Goal: Communication & Community: Answer question/provide support

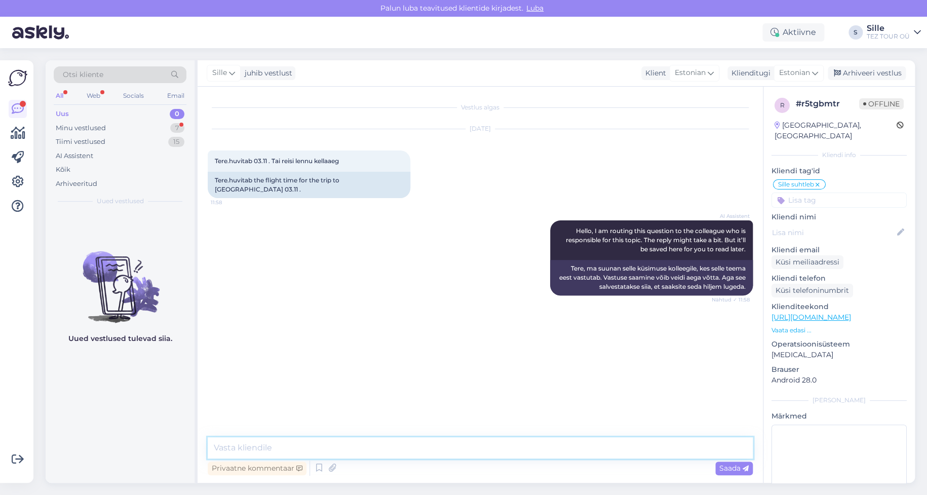
click at [246, 450] on textarea at bounding box center [480, 447] width 545 height 21
type textarea "Tere!"
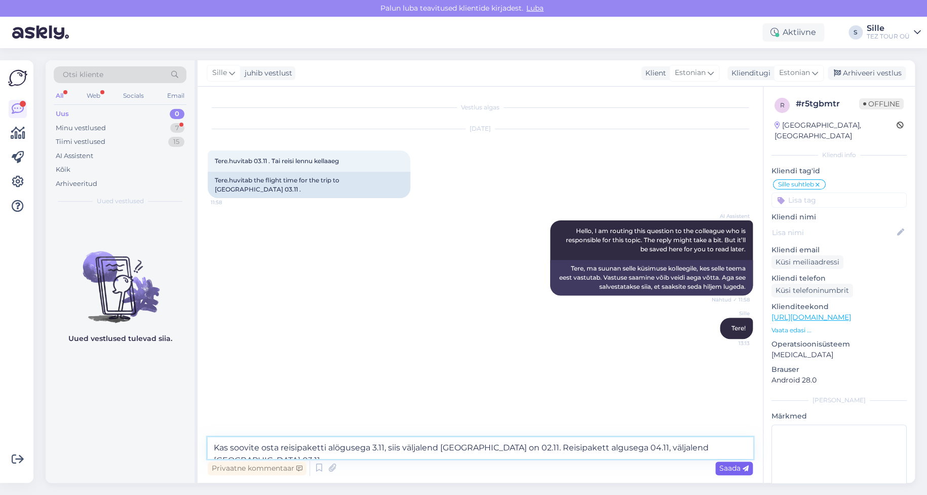
type textarea "Kas soovite osta reisipaketti alögusega 3.11, siis väljalend [GEOGRAPHIC_DATA] …"
drag, startPoint x: 738, startPoint y: 468, endPoint x: 699, endPoint y: 449, distance: 44.2
click at [738, 468] on span "Saada" at bounding box center [733, 467] width 29 height 9
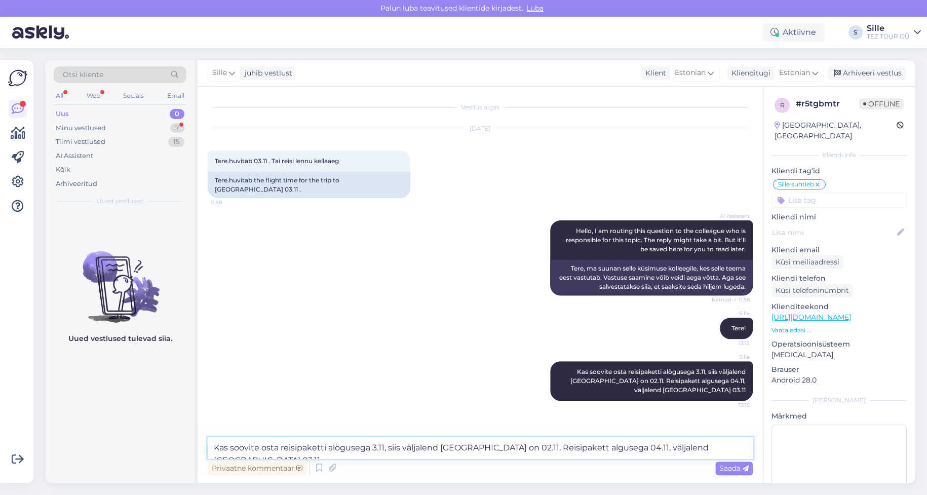
click at [251, 447] on textarea "Kas soovite osta reisipaketti alögusega 3.11, siis väljalend [GEOGRAPHIC_DATA] …" at bounding box center [480, 447] width 545 height 21
click at [228, 450] on textarea "Kas soovite osta reisipaketti alögusega 3.11, siis väljalend [GEOGRAPHIC_DATA] …" at bounding box center [480, 447] width 545 height 21
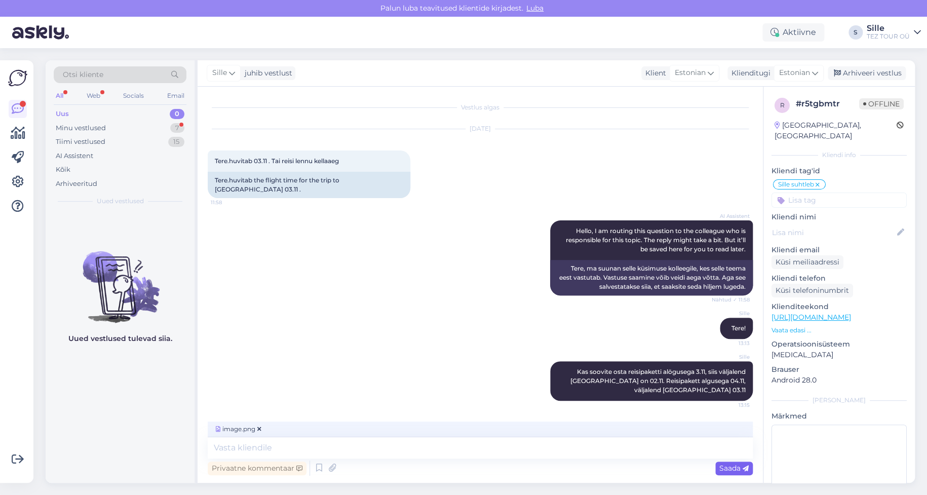
click at [727, 470] on span "Saada" at bounding box center [733, 467] width 29 height 9
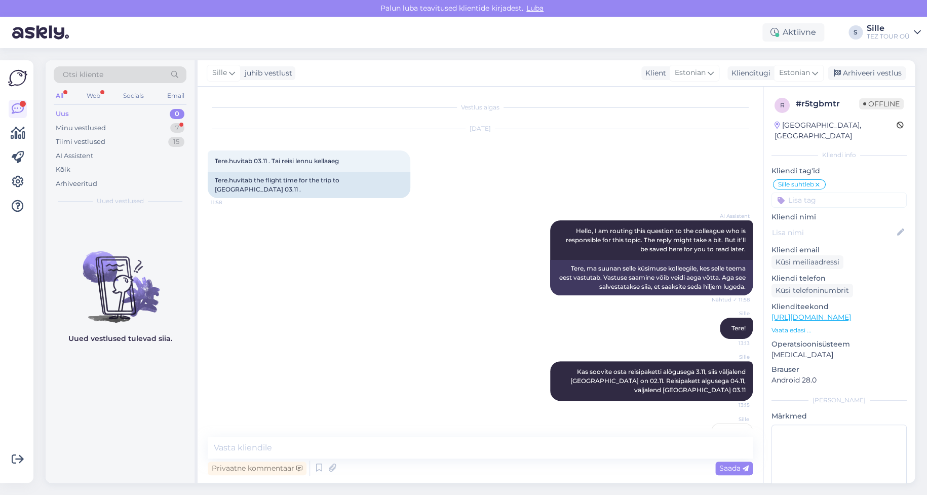
scroll to position [38, 0]
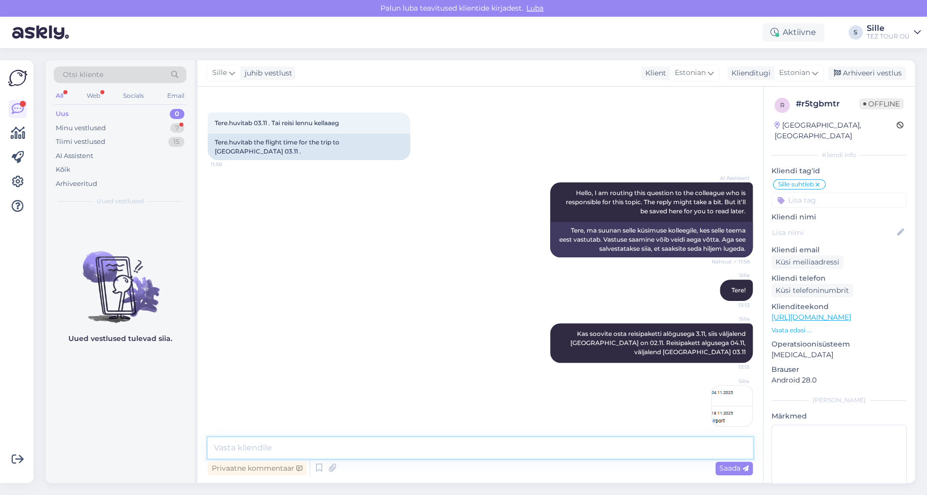
click at [287, 450] on textarea at bounding box center [480, 447] width 545 height 21
click at [241, 453] on textarea at bounding box center [480, 447] width 545 height 21
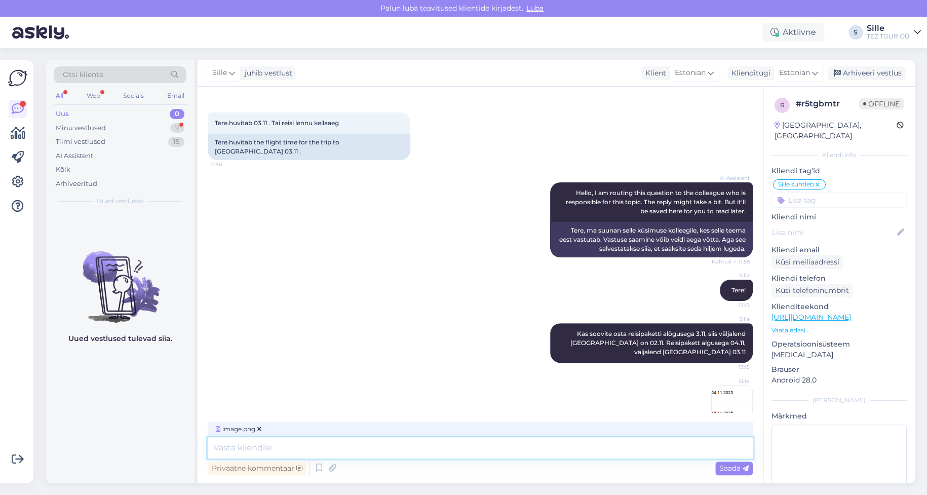
scroll to position [54, 0]
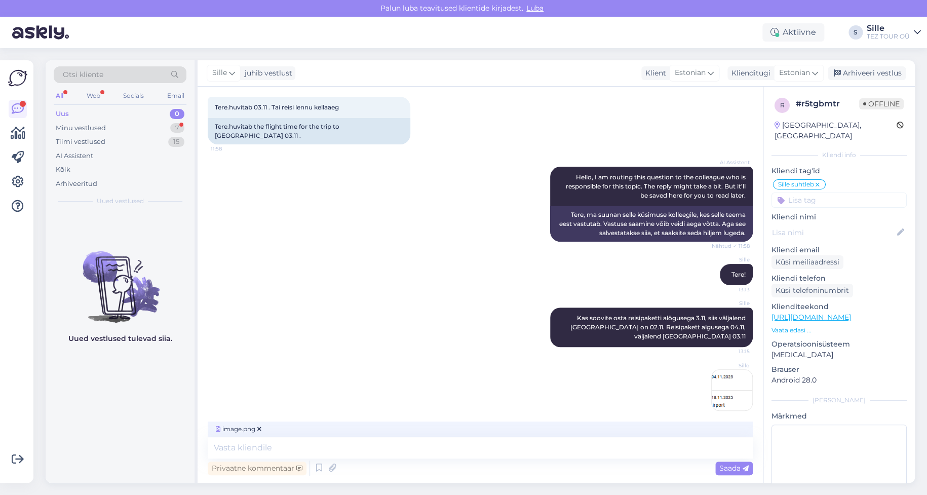
click at [722, 466] on span "Saada" at bounding box center [733, 467] width 29 height 9
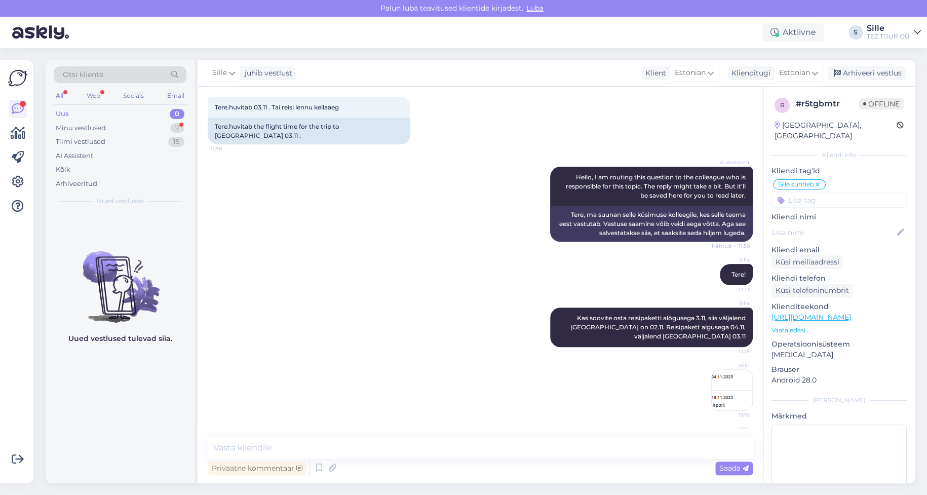
scroll to position [101, 0]
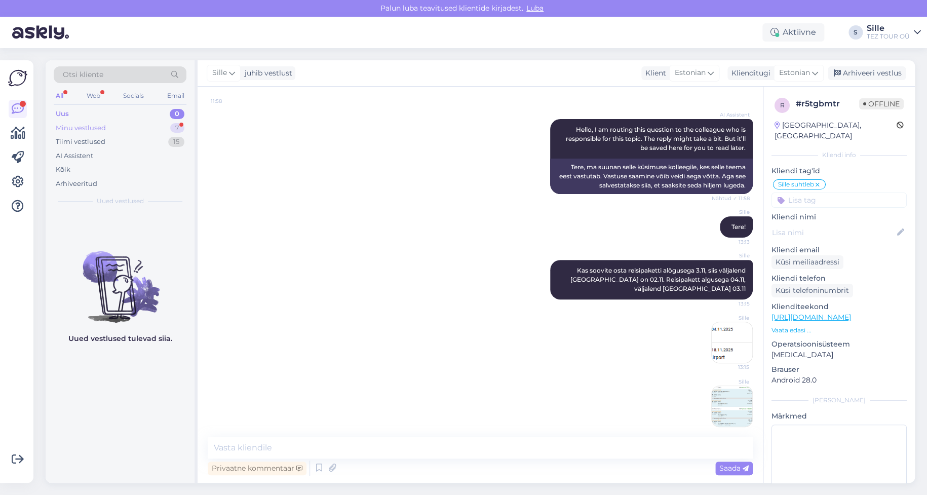
click at [84, 128] on div "Minu vestlused" at bounding box center [81, 128] width 50 height 10
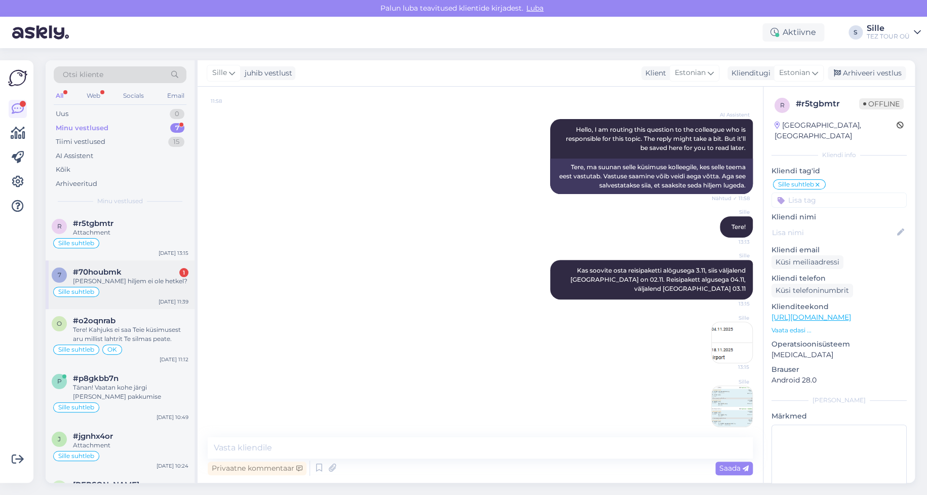
click at [138, 282] on div "[PERSON_NAME] hiljem ei ole hetkel?" at bounding box center [130, 280] width 115 height 9
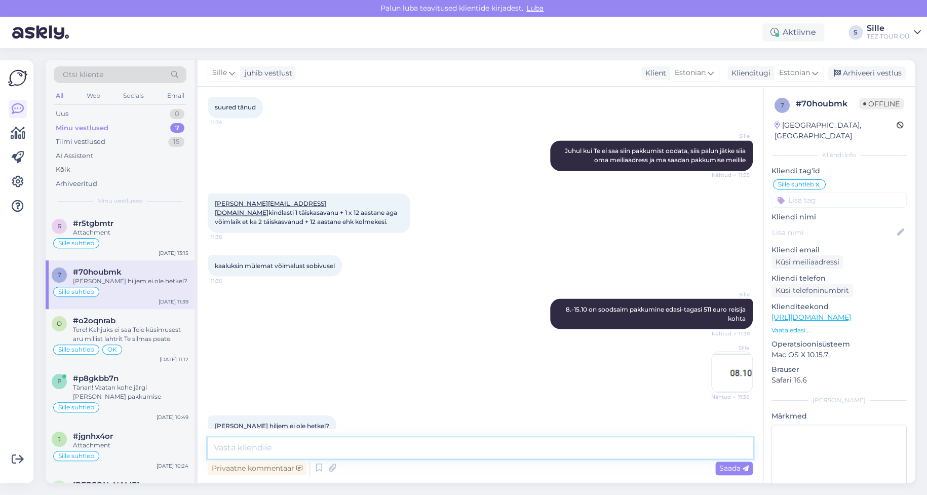
click at [265, 448] on textarea at bounding box center [480, 447] width 545 height 21
paste textarea "1"
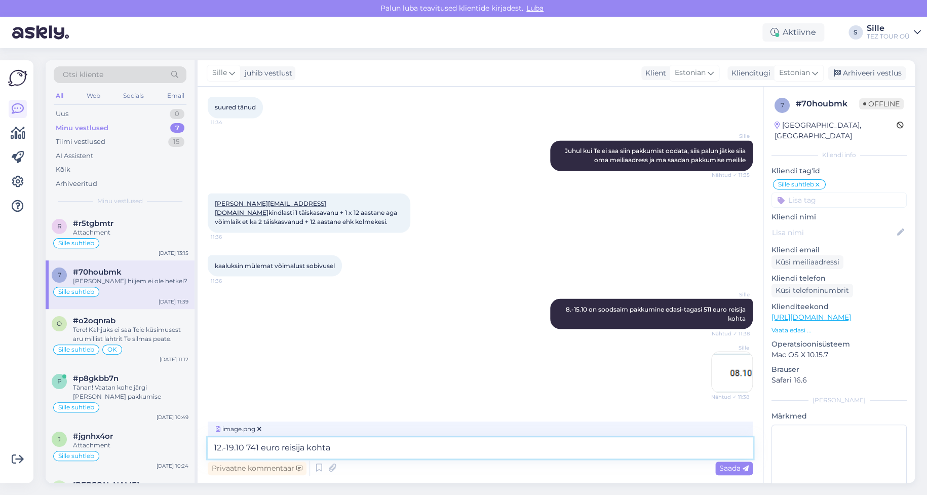
type textarea "12.-19.10 741 euro reisija kohta"
click at [725, 465] on span "Saada" at bounding box center [733, 467] width 29 height 9
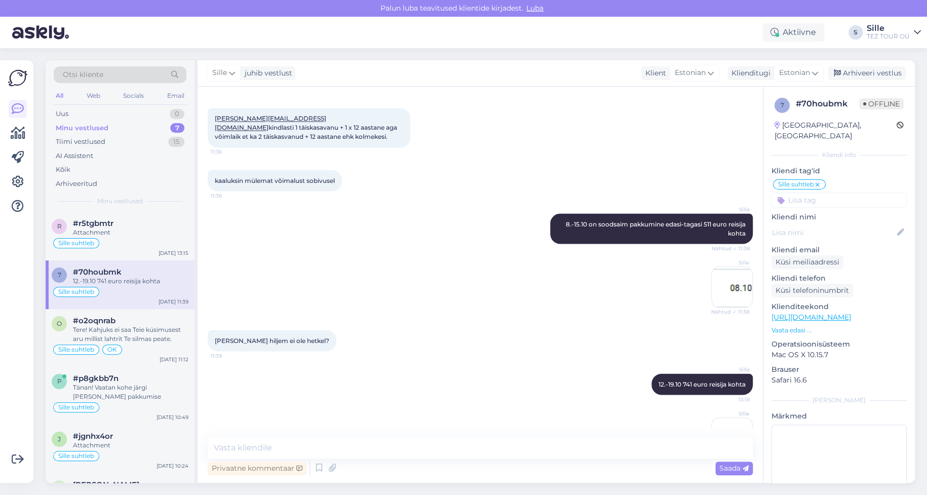
scroll to position [922, 0]
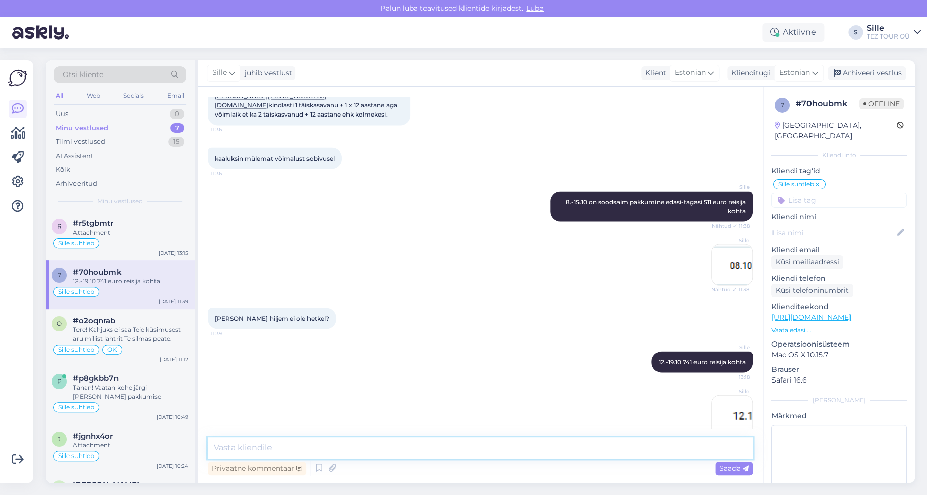
drag, startPoint x: 235, startPoint y: 449, endPoint x: 241, endPoint y: 449, distance: 5.6
click at [235, 449] on textarea at bounding box center [480, 447] width 545 height 21
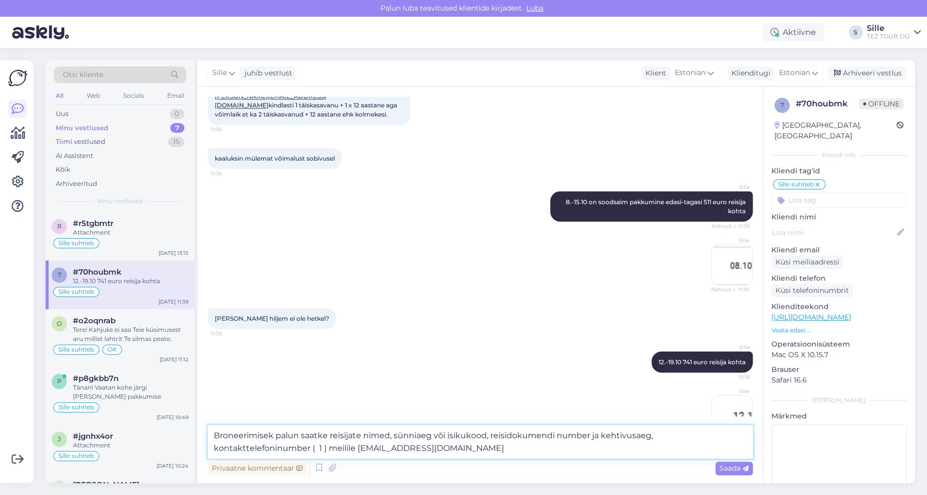
type textarea "Broneerimisek palun saatke reisijate nimed, sünniaeg või isikukood, reisidokume…"
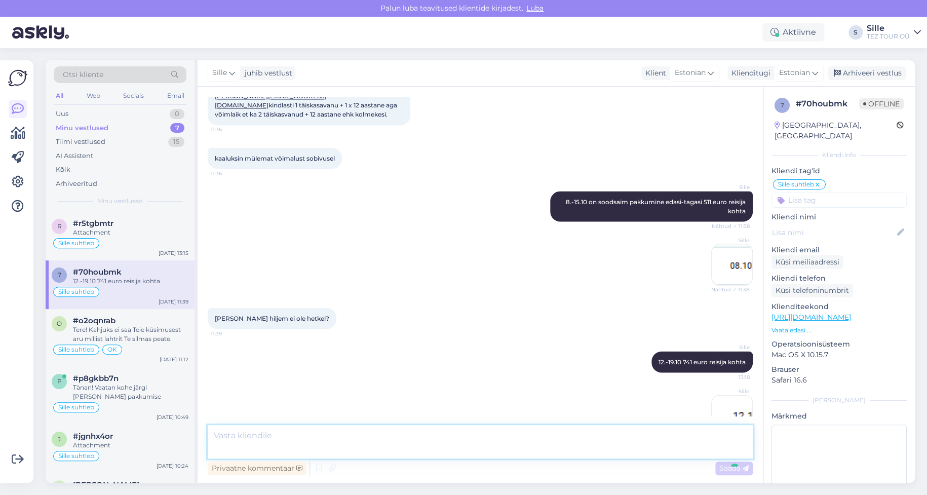
scroll to position [983, 0]
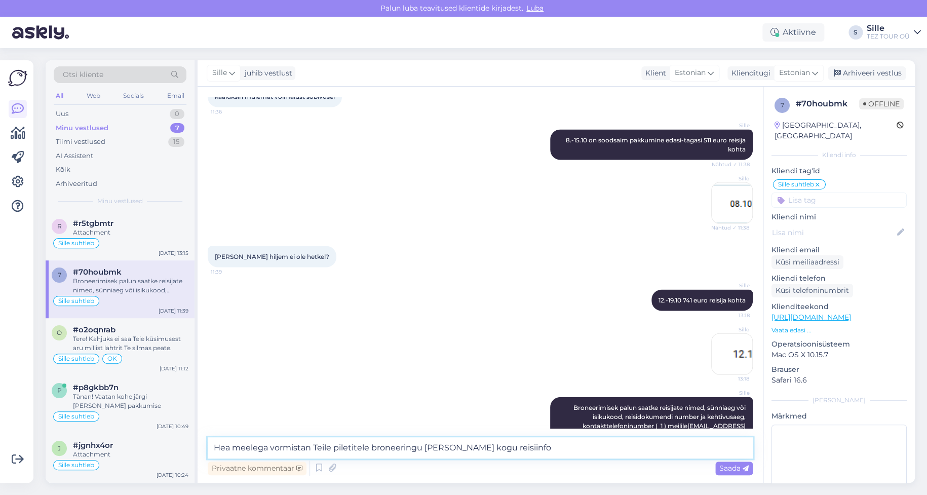
type textarea "Hea meelega vormistan Teile piletitele broneeringu [PERSON_NAME] kogu reisiinfo"
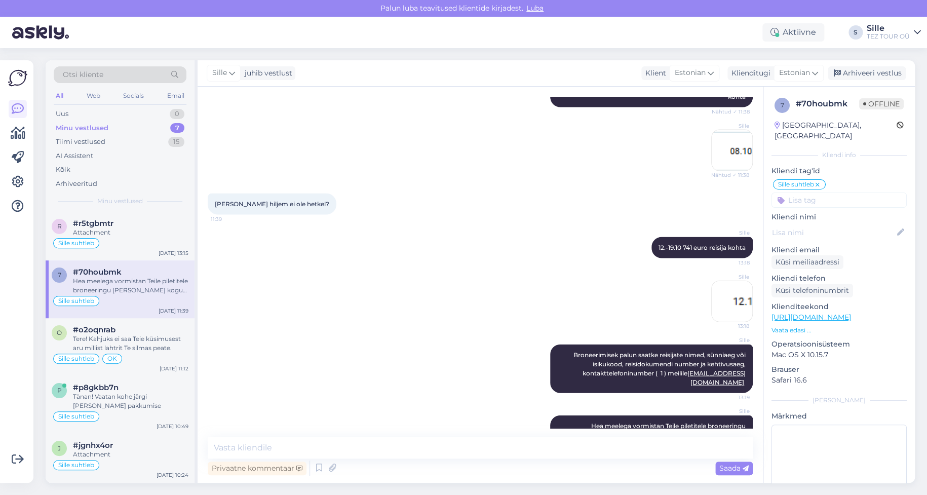
click at [382, 369] on div "Sille Broneerimisek palun saatke reisijate nimed, sünniaeg või isikukood, reisi…" at bounding box center [480, 368] width 545 height 71
drag, startPoint x: 251, startPoint y: 445, endPoint x: 281, endPoint y: 453, distance: 30.5
click at [251, 446] on textarea at bounding box center [480, 447] width 545 height 21
type textarea "Jään [PERSON_NAME] ootama"
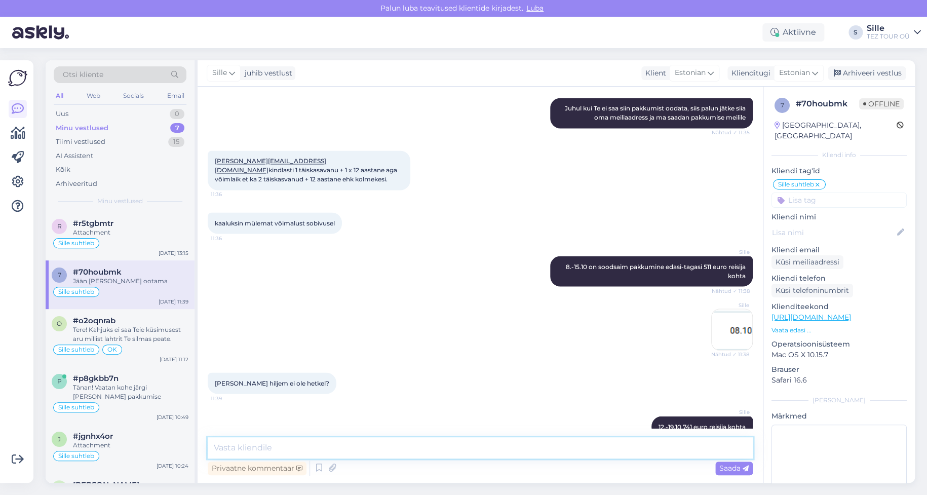
scroll to position [776, 0]
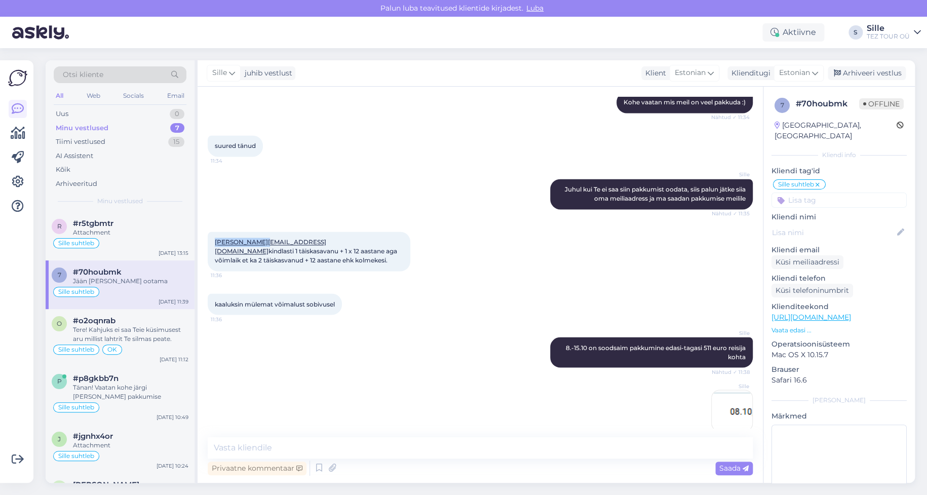
drag, startPoint x: 271, startPoint y: 221, endPoint x: 211, endPoint y: 224, distance: 60.9
click at [211, 231] on div "[PERSON_NAME][EMAIL_ADDRESS][DOMAIN_NAME] kindlasti 1 täiskasavanu + 1 x 12 aas…" at bounding box center [309, 250] width 203 height 39
copy link "[PERSON_NAME][EMAIL_ADDRESS][DOMAIN_NAME]"
click at [104, 250] on div "r #r5tgbmtr Attachment Sille suhtleb [DATE] 13:15" at bounding box center [120, 236] width 149 height 49
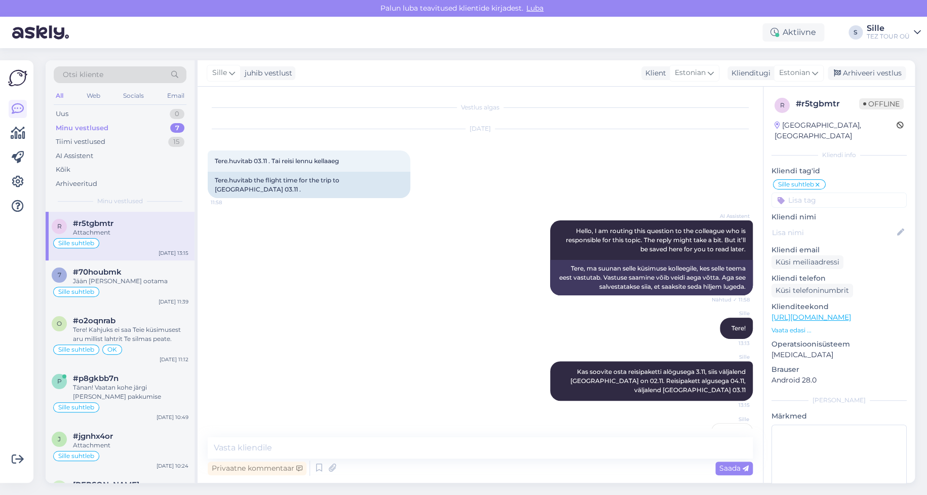
scroll to position [101, 0]
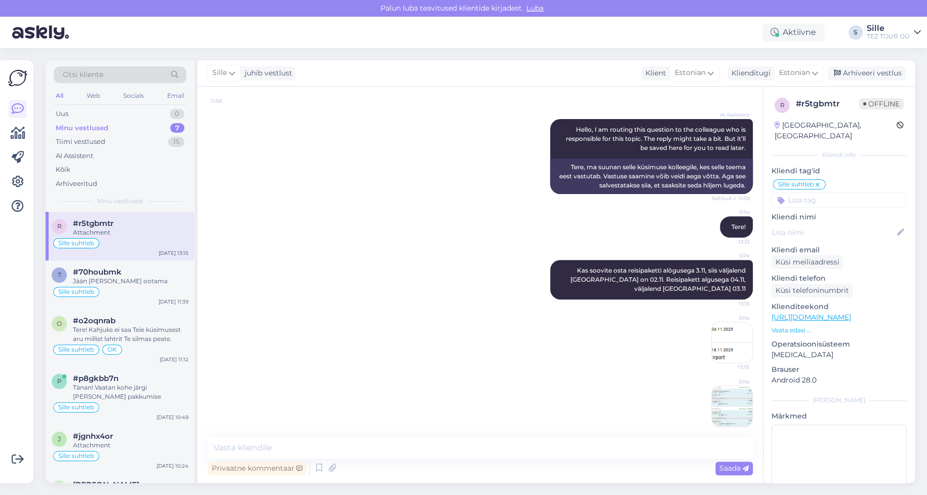
click at [819, 192] on input at bounding box center [838, 199] width 135 height 15
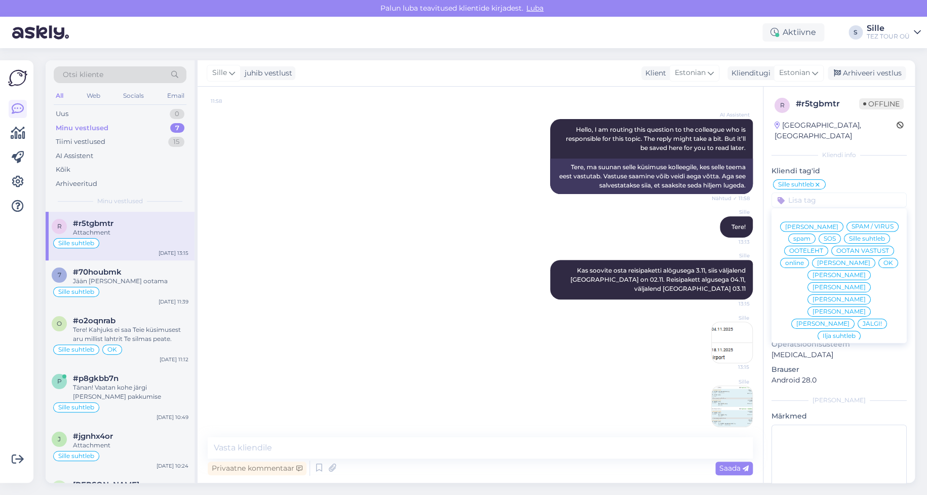
click at [883, 264] on span "OK" at bounding box center [888, 263] width 10 height 6
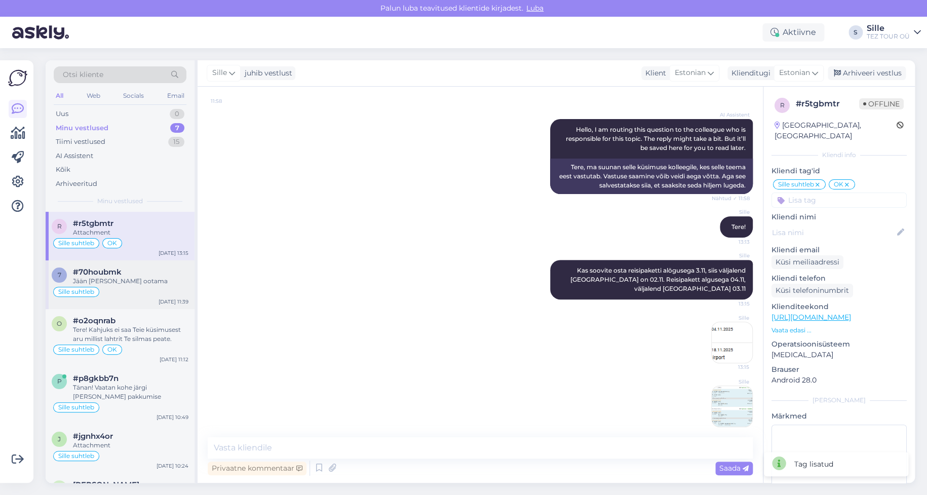
click at [123, 277] on div "Jään [PERSON_NAME] ootama" at bounding box center [130, 280] width 115 height 9
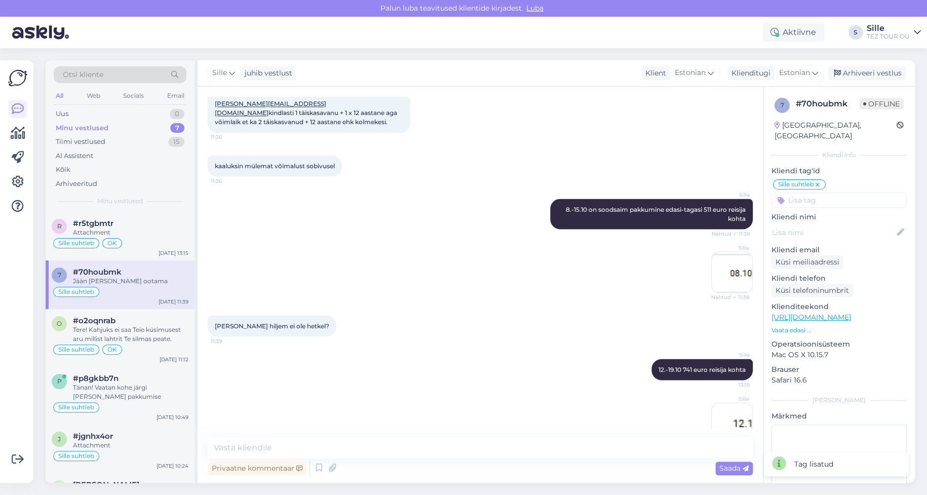
scroll to position [776, 0]
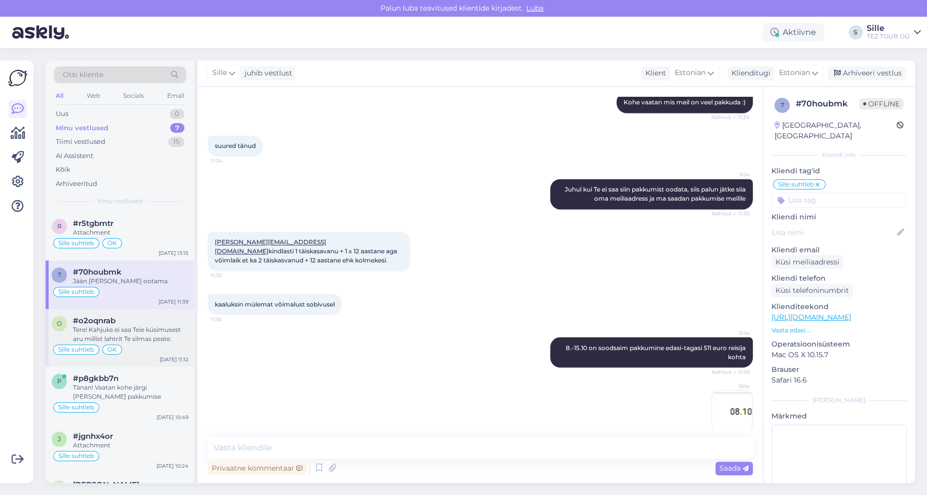
click at [115, 322] on span "#o2oqnrab" at bounding box center [94, 320] width 43 height 9
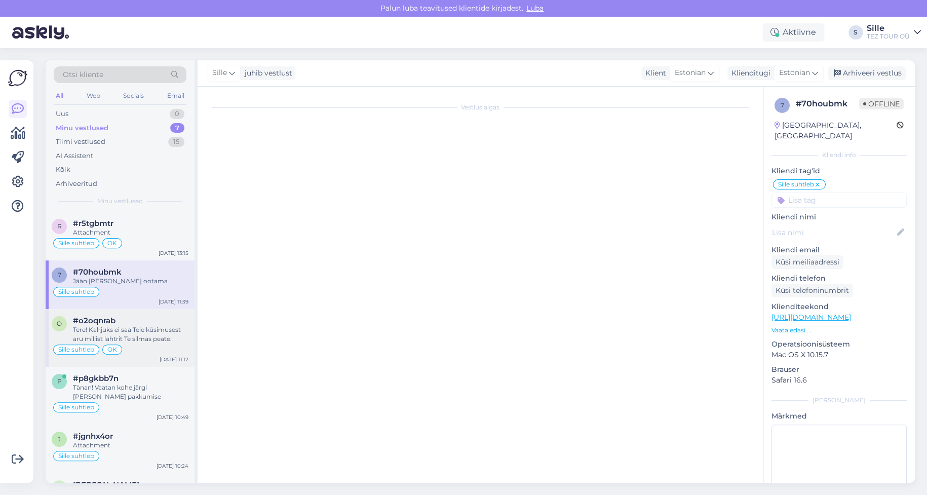
scroll to position [354, 0]
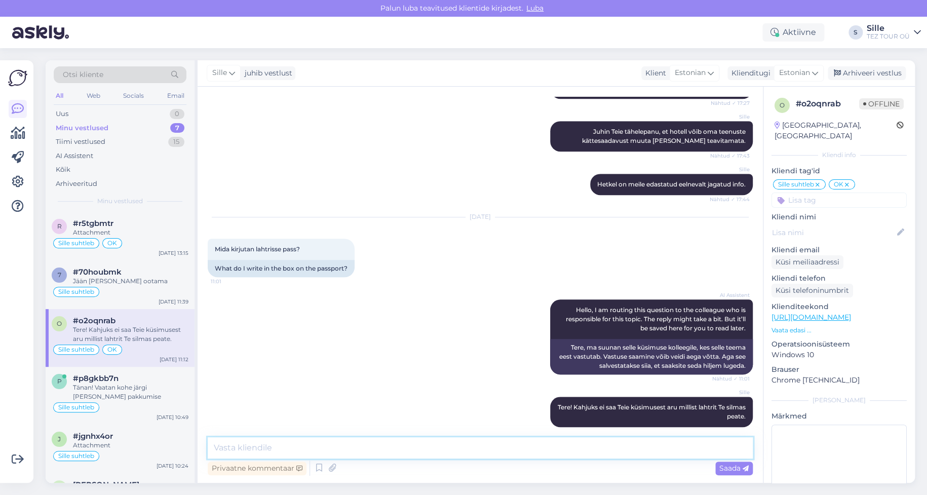
click at [231, 445] on textarea at bounding box center [480, 447] width 545 height 21
click at [122, 389] on div "Tänan! Vaatan kohe järgi [PERSON_NAME] pakkumise" at bounding box center [130, 392] width 115 height 18
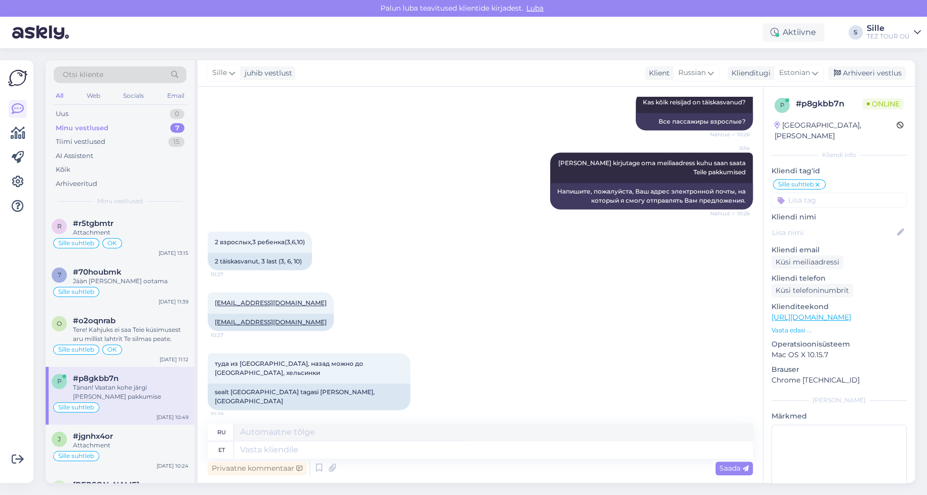
scroll to position [432, 0]
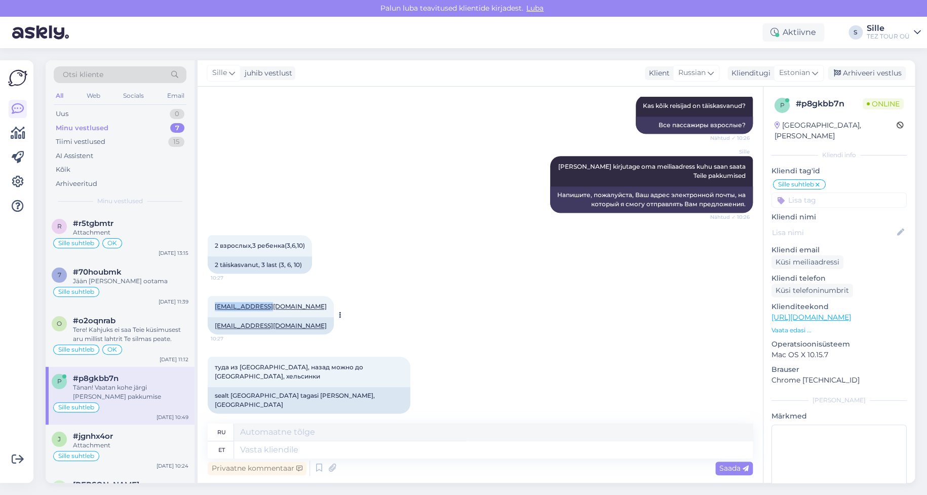
drag, startPoint x: 208, startPoint y: 306, endPoint x: 278, endPoint y: 307, distance: 70.4
click at [278, 307] on div "[EMAIL_ADDRESS][DOMAIN_NAME] 10:27" at bounding box center [271, 306] width 126 height 21
copy link "[EMAIL_ADDRESS][DOMAIN_NAME]"
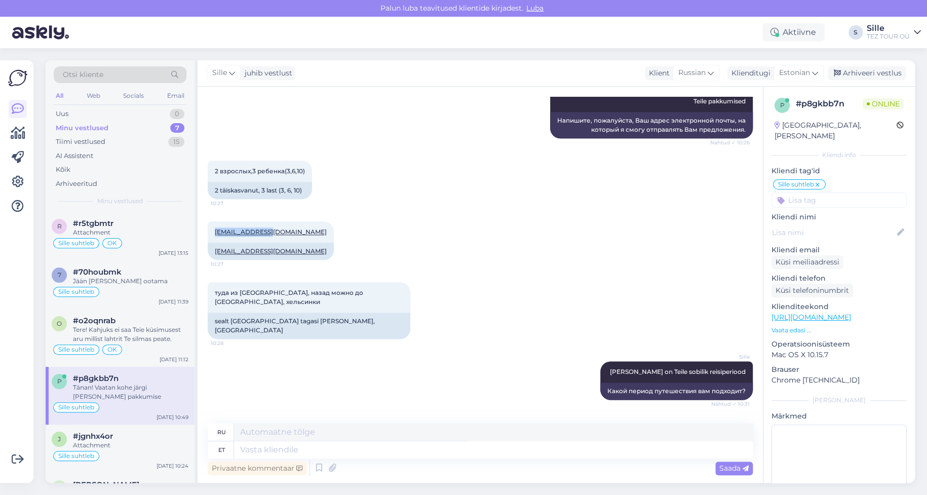
scroll to position [736, 0]
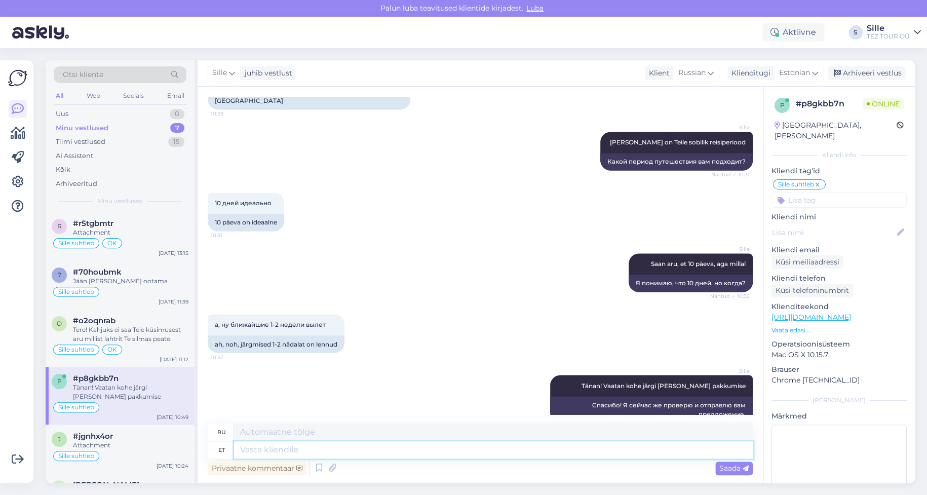
drag, startPoint x: 249, startPoint y: 450, endPoint x: 266, endPoint y: 453, distance: 17.4
click at [254, 450] on textarea at bounding box center [493, 449] width 519 height 17
type textarea "Kas"
type textarea "Является"
type textarea "Kas Te"
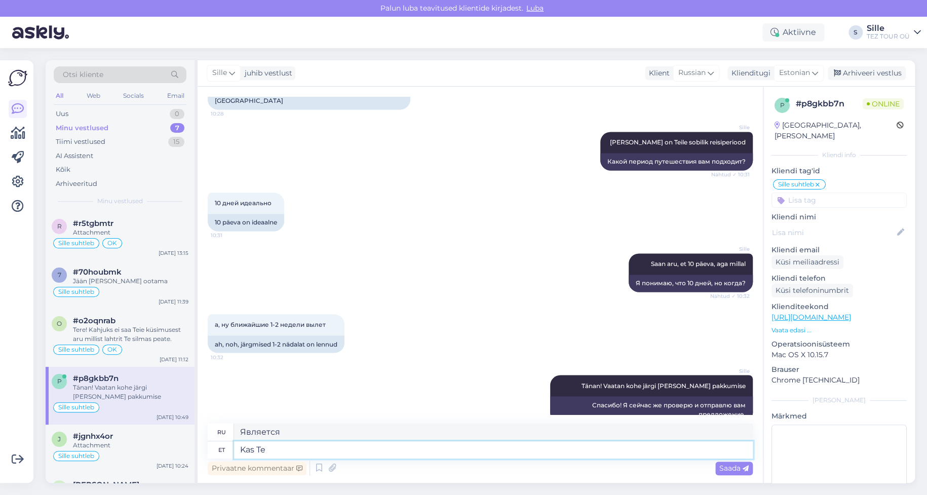
type textarea "Ты"
type textarea "Kas Te soovite a"
type textarea "Вы хотите"
type textarea "Kas Te soovite ainult"
type textarea "Ты только хочешь"
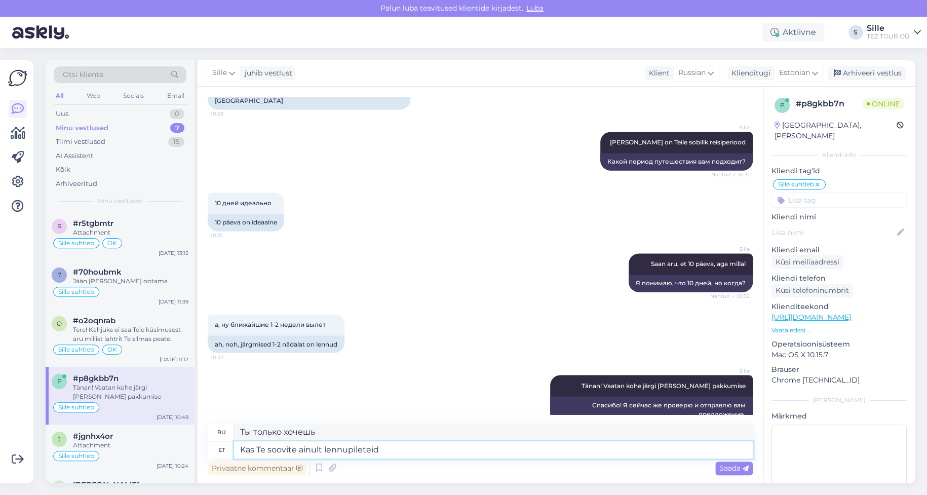
type textarea "Kas Te soovite ainult lennupileteid"
type textarea "Вам нужны только билеты на самолет?"
type textarea "Kas Te soovite ainult lennupileteid või"
type textarea "Вам нужны только авиабилеты или"
type textarea "Kas Te soovite ainult lennupileteid või pakettreisi"
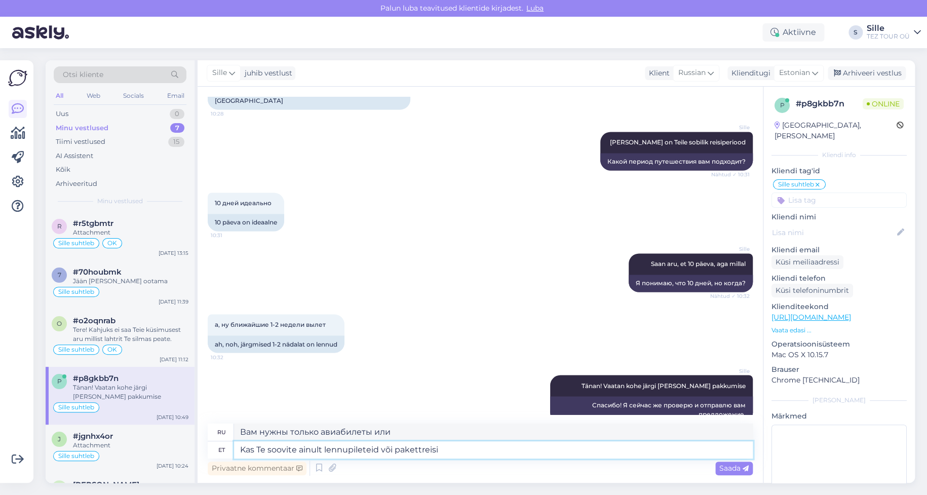
type textarea "Вам нужны только авиабилеты или пакетный тур?"
type textarea "Kas Te soovite ainult lennupileteid või pakettreisi"
click at [734, 470] on span "Saada" at bounding box center [733, 467] width 29 height 9
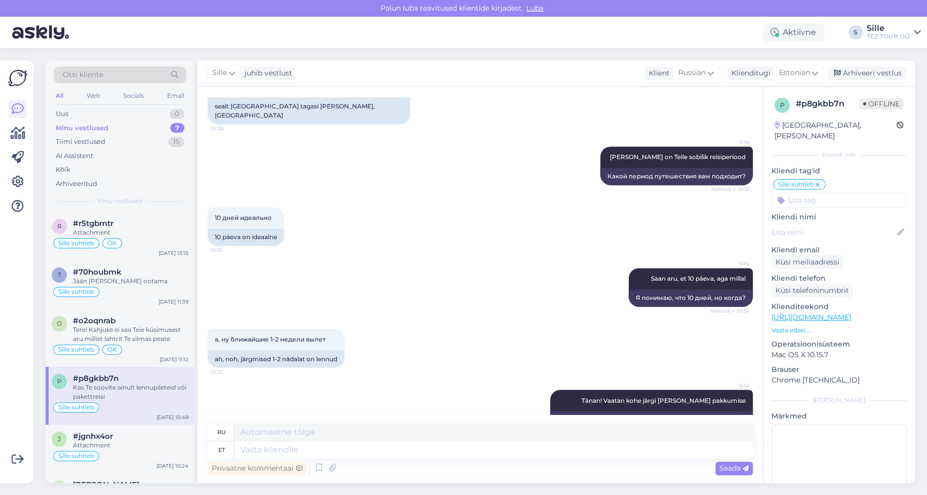
scroll to position [493, 0]
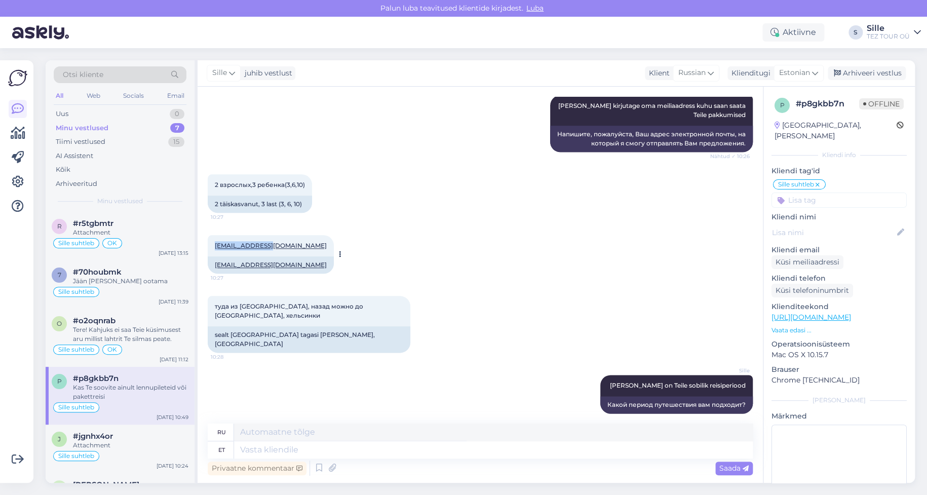
drag, startPoint x: 212, startPoint y: 246, endPoint x: 279, endPoint y: 244, distance: 66.4
click at [279, 244] on div "[EMAIL_ADDRESS][DOMAIN_NAME] 10:27" at bounding box center [271, 245] width 126 height 21
copy link "[EMAIL_ADDRESS][DOMAIN_NAME]"
click at [269, 447] on textarea at bounding box center [493, 449] width 519 height 17
type textarea "Pakkumine"
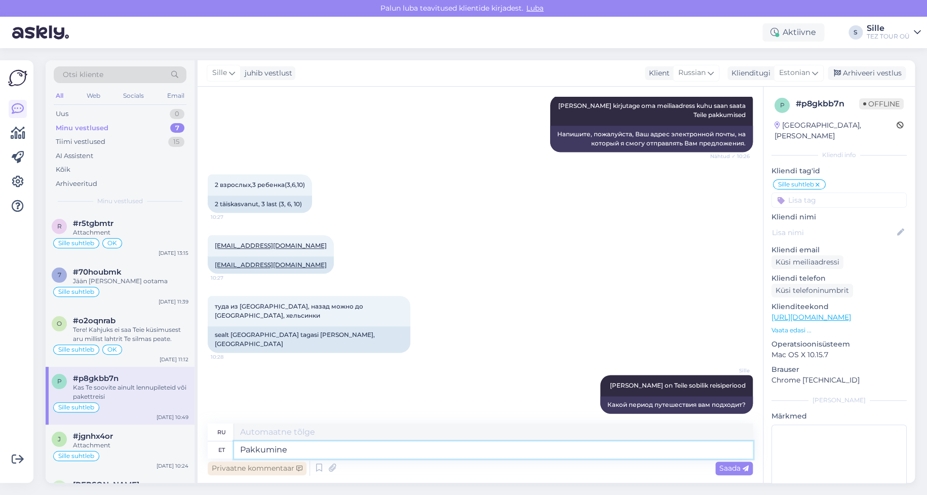
type textarea "Предложение"
type textarea "Pakkumine saadetud"
type textarea "Предложение отправлено"
type textarea "Pakkumine saadetud Teie m"
type textarea "Предложение отправлено вам"
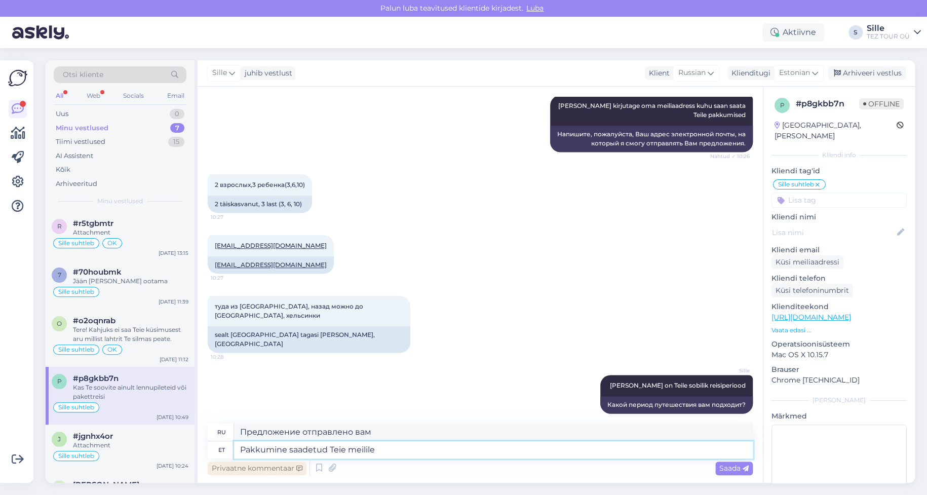
type textarea "Pakkumine saadetud Teie meilile"
type textarea "Предложение отправлено на вашу электронную почту"
type textarea "Pakkumine saadetud Teie meilile."
type textarea "Предложение отправлено на вашу электронную почту."
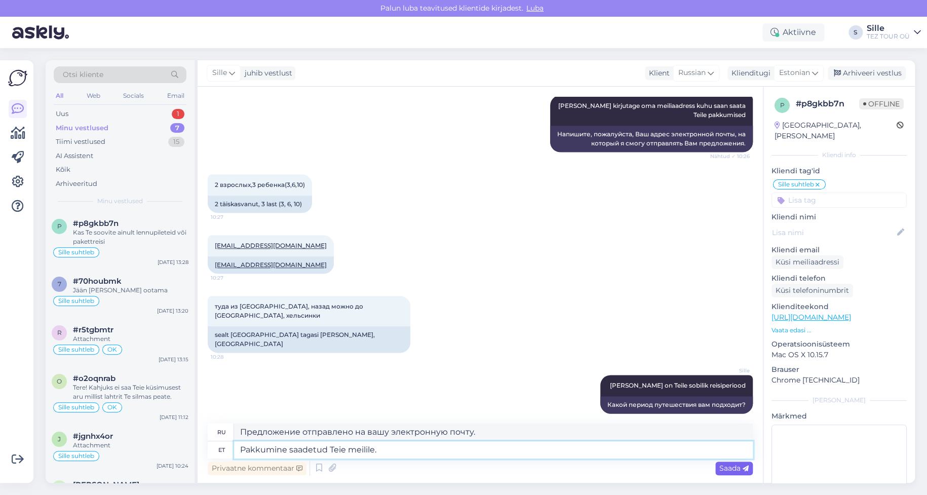
type textarea "Pakkumine saadetud Teie meilile."
click at [742, 471] on icon at bounding box center [745, 468] width 6 height 6
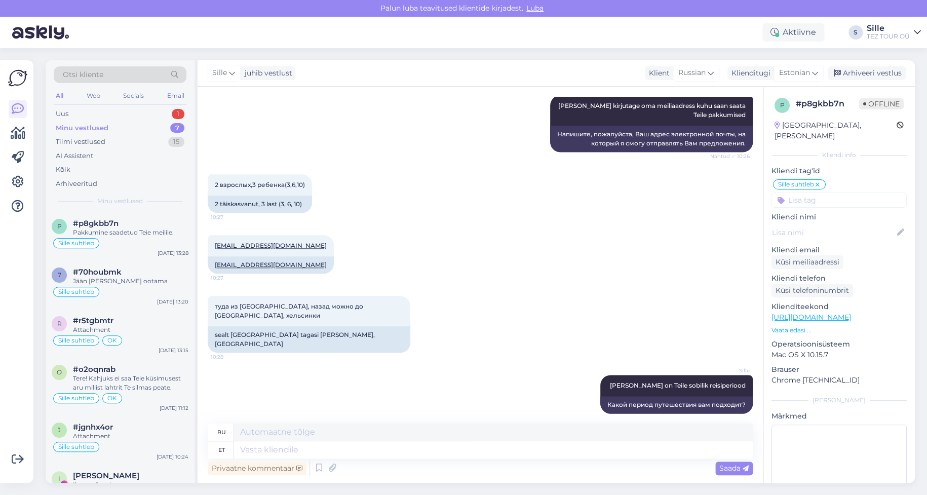
scroll to position [857, 0]
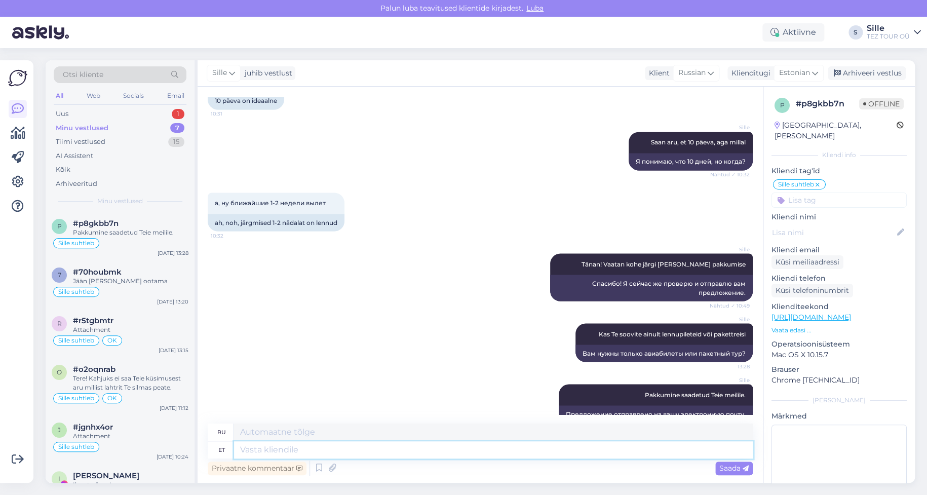
drag, startPoint x: 281, startPoint y: 442, endPoint x: 282, endPoint y: 453, distance: 10.6
click at [281, 443] on textarea at bounding box center [493, 449] width 519 height 17
type textarea "Jään"
type textarea "Я останусь"
type textarea "Jään ootama T"
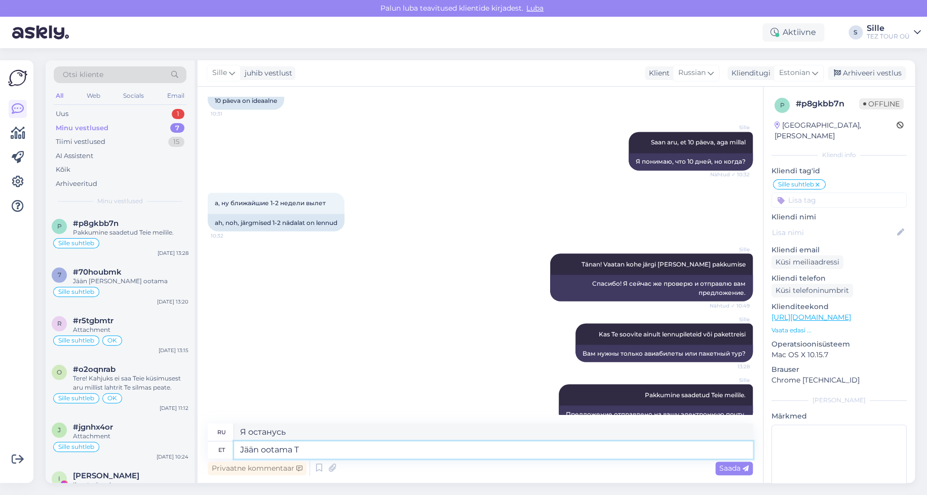
type textarea "Я буду ждать."
type textarea "Jään ootama Teie"
type textarea "Я буду ждать тебя."
type textarea "Jään ootama Teie vastust"
type textarea "Я буду ждать вашего ответа."
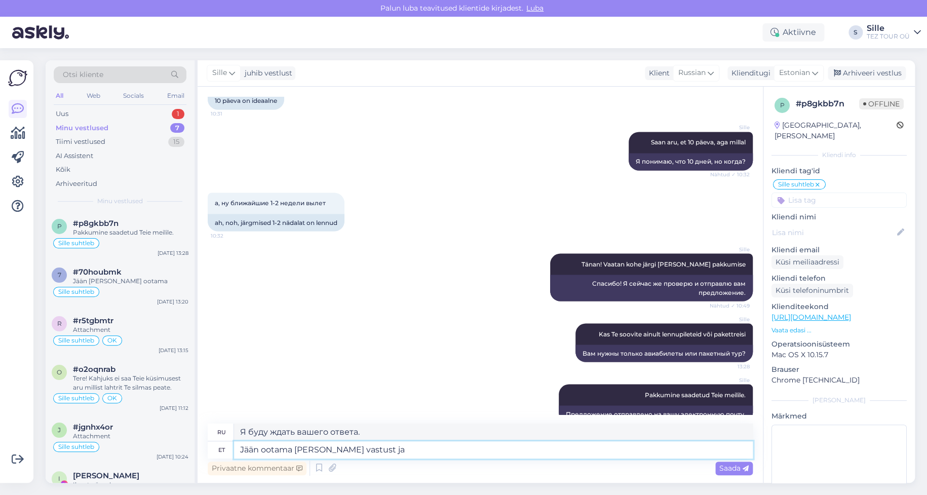
type textarea "Jään ootama [PERSON_NAME] vastust ja a"
type textarea "Я буду ждать вашего ответа [PERSON_NAME]"
type textarea "Jään ootama [PERSON_NAME] vastust ja andmeid"
type textarea "С нетерпением жду вашего ответа и информации."
type textarea "Jään ootama [PERSON_NAME] vastust ja andmeid broneerimiseksd"
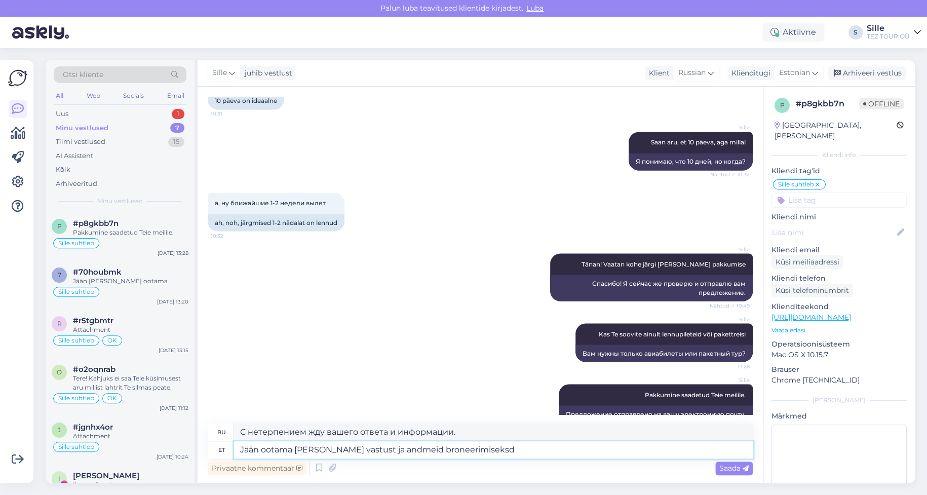
type textarea "С нетерпением жду Вашего ответа и деталей бронирования."
click at [353, 454] on textarea "Jään ootama [PERSON_NAME] vastust ja andmeid broneerimiseks" at bounding box center [493, 449] width 519 height 17
type textarea "Jään ootama [PERSON_NAME] vastust [PERSON_NAME] andmeid broneerimiseks"
type textarea "С нетерпением жду Вашего ответа и данных Вашего бронирования."
type textarea "Jään ootama [PERSON_NAME] vastust [PERSON_NAME] andmeid broneerimiseks"
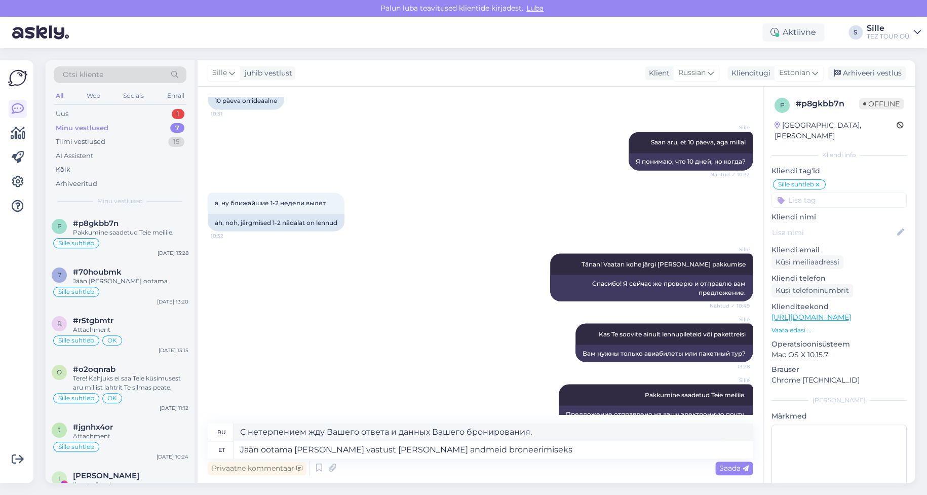
click at [721, 469] on span "Saada" at bounding box center [733, 467] width 29 height 9
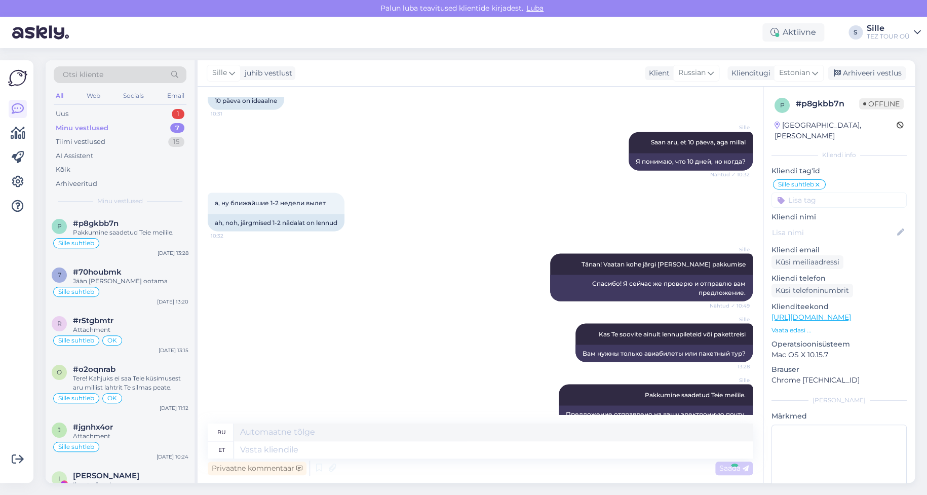
scroll to position [927, 0]
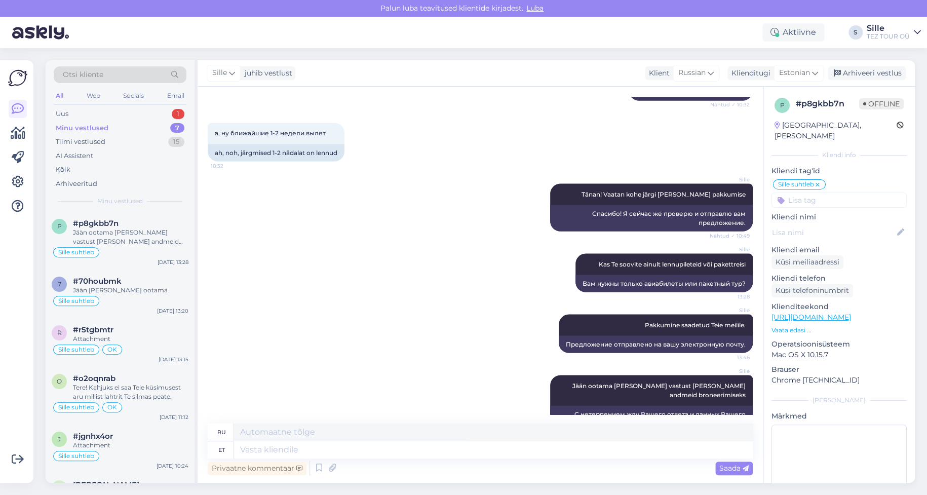
drag, startPoint x: 828, startPoint y: 182, endPoint x: 841, endPoint y: 200, distance: 22.2
click at [827, 181] on div "Sille suhtleb [PERSON_NAME] SPAM / VIRUS spam SOS Sille suhtleb OOTELEHT OOTAN …" at bounding box center [838, 192] width 135 height 29
click at [813, 194] on input at bounding box center [838, 199] width 135 height 15
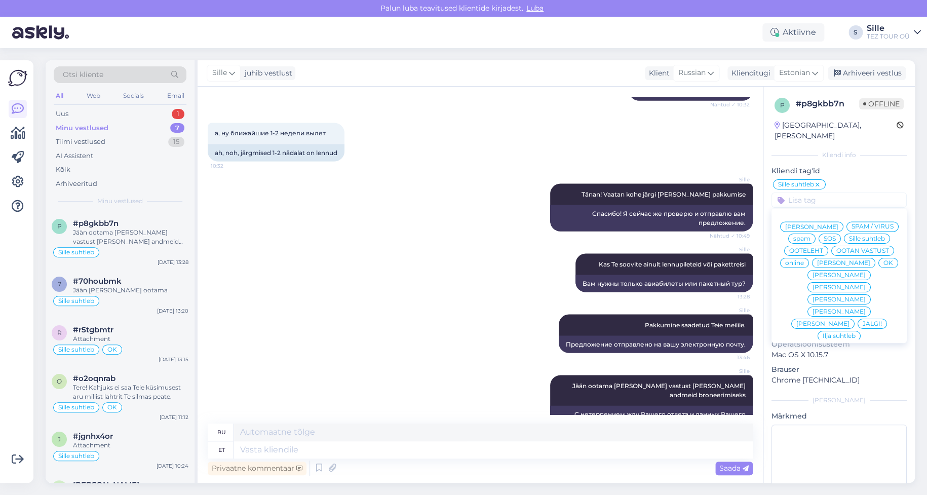
click at [883, 263] on span "OK" at bounding box center [888, 263] width 10 height 6
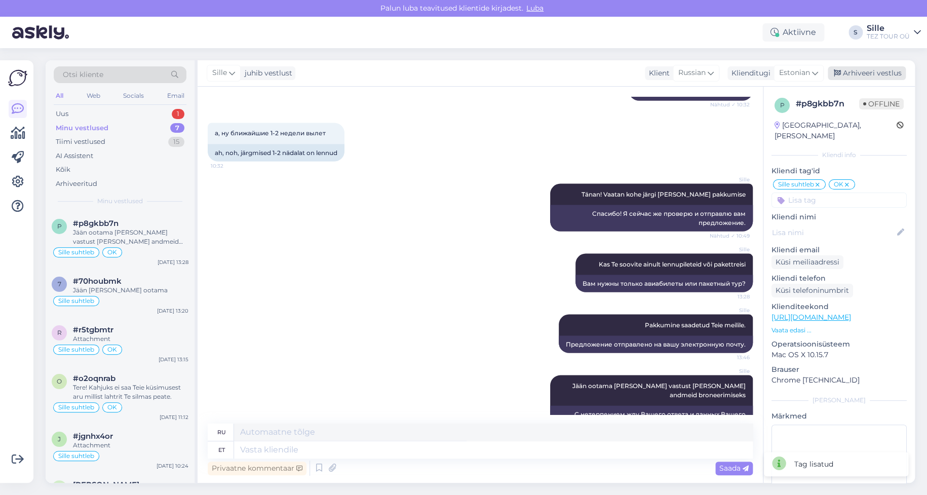
click at [865, 74] on div "Arhiveeri vestlus" at bounding box center [866, 73] width 78 height 14
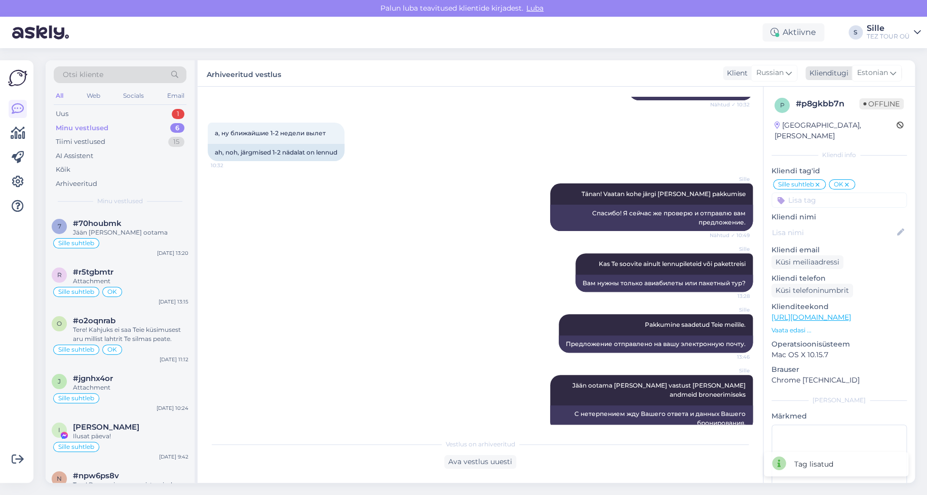
scroll to position [917, 0]
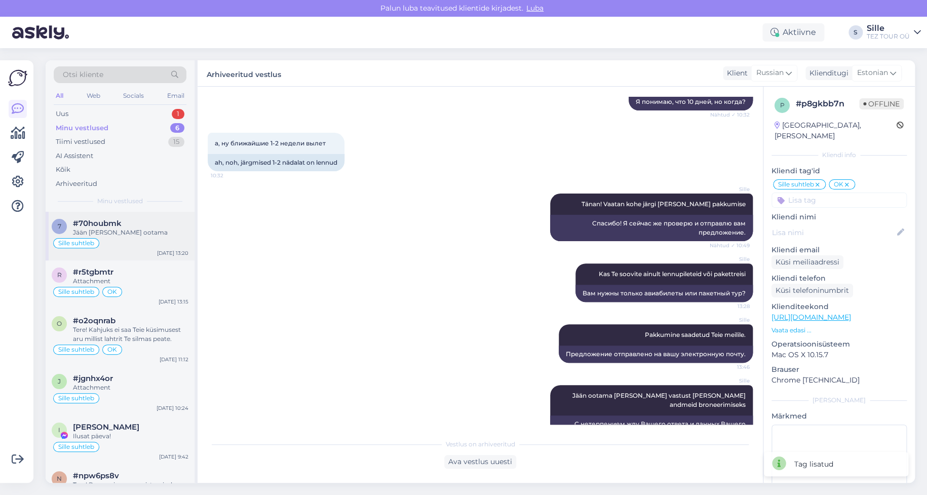
click at [119, 234] on div "Jään [PERSON_NAME] ootama" at bounding box center [130, 232] width 115 height 9
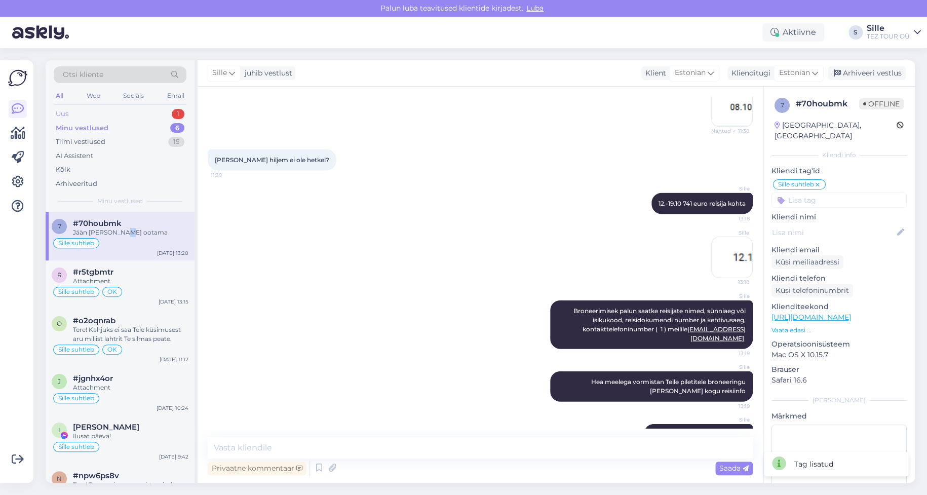
click at [126, 113] on div "Uus 1" at bounding box center [120, 114] width 133 height 14
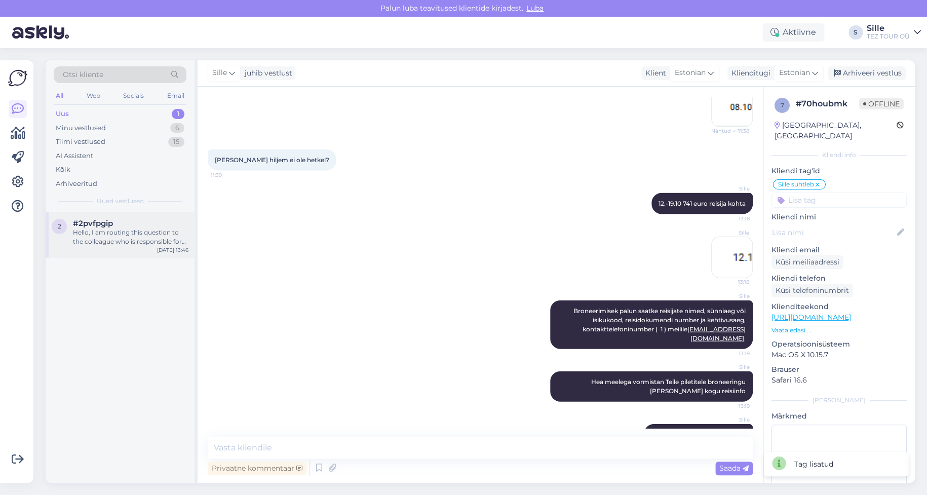
click at [132, 232] on div "Hello, I am routing this question to the colleague who is responsible for this …" at bounding box center [130, 237] width 115 height 18
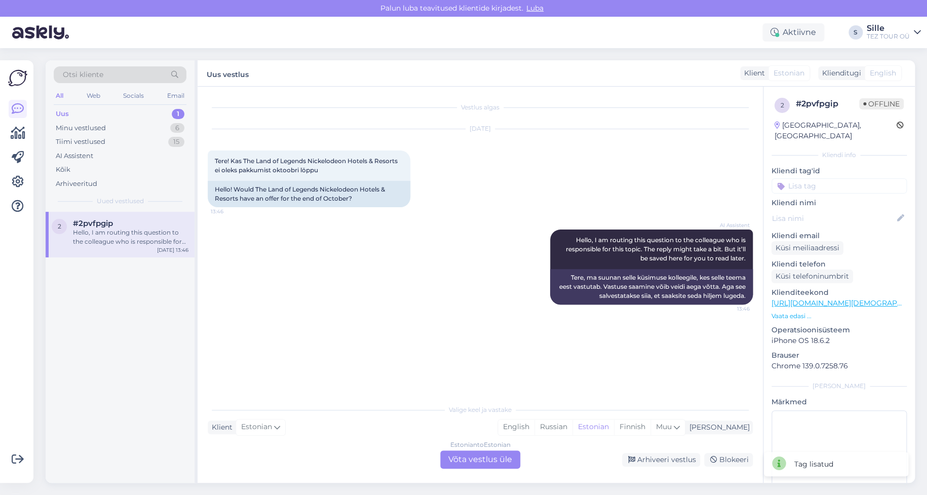
scroll to position [0, 0]
click at [476, 455] on div "Estonian to Estonian Võta vestlus üle" at bounding box center [480, 459] width 80 height 18
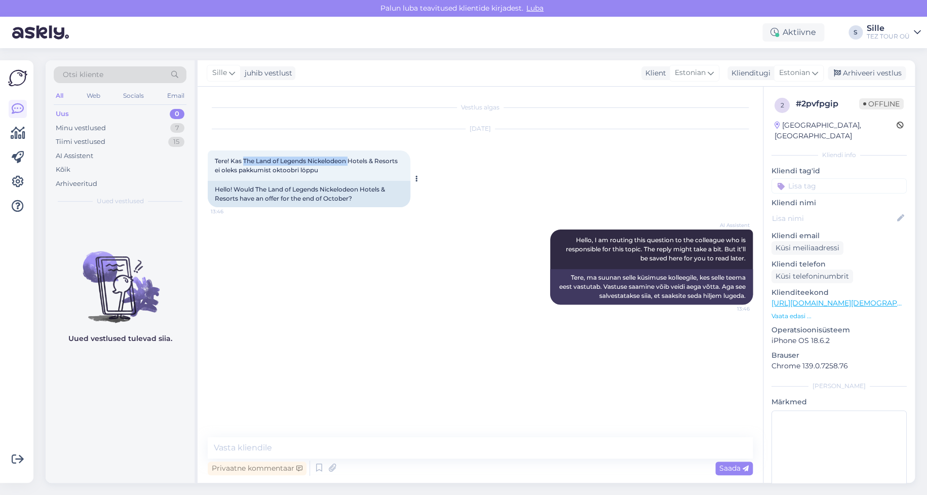
drag, startPoint x: 245, startPoint y: 158, endPoint x: 344, endPoint y: 167, distance: 100.1
click at [350, 156] on div "Tere! Kas The Land of Legends Nickelodeon Hotels & Resorts ei oleks pakkumist o…" at bounding box center [309, 165] width 203 height 30
copy span "The Land of Legends Nickelodeon"
drag, startPoint x: 253, startPoint y: 445, endPoint x: 262, endPoint y: 447, distance: 9.8
click at [254, 445] on textarea at bounding box center [480, 447] width 545 height 21
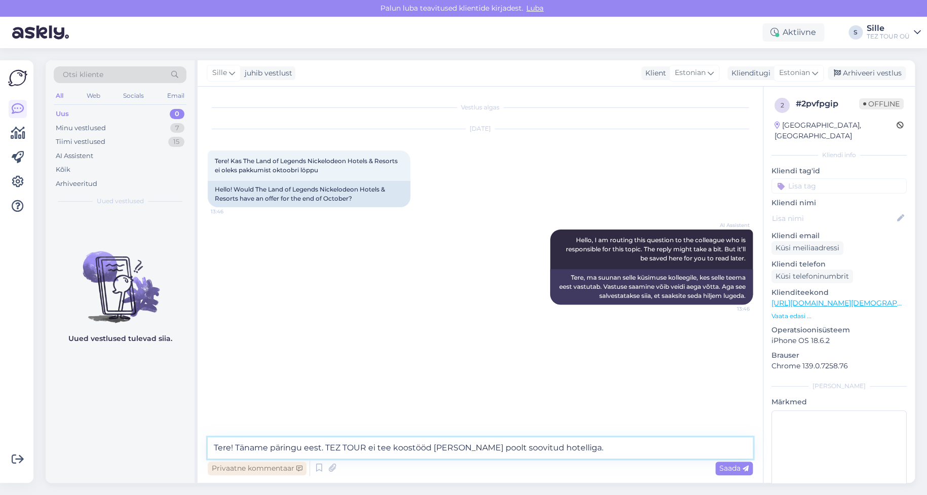
type textarea "Tere! Täname päringu eest. TEZ TOUR ei tee koostööd [PERSON_NAME] poolt soovitu…"
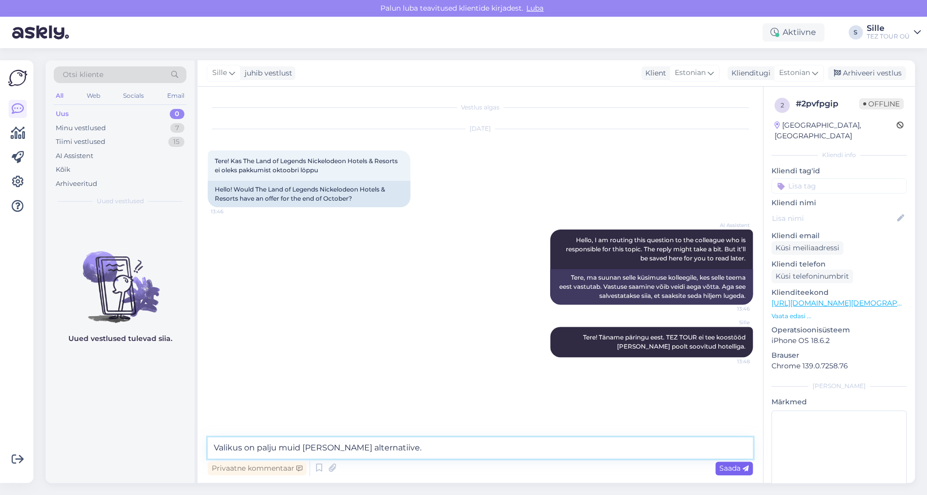
type textarea "Valikus on palju muid [PERSON_NAME] alternatiive."
click at [722, 471] on span "Saada" at bounding box center [733, 467] width 29 height 9
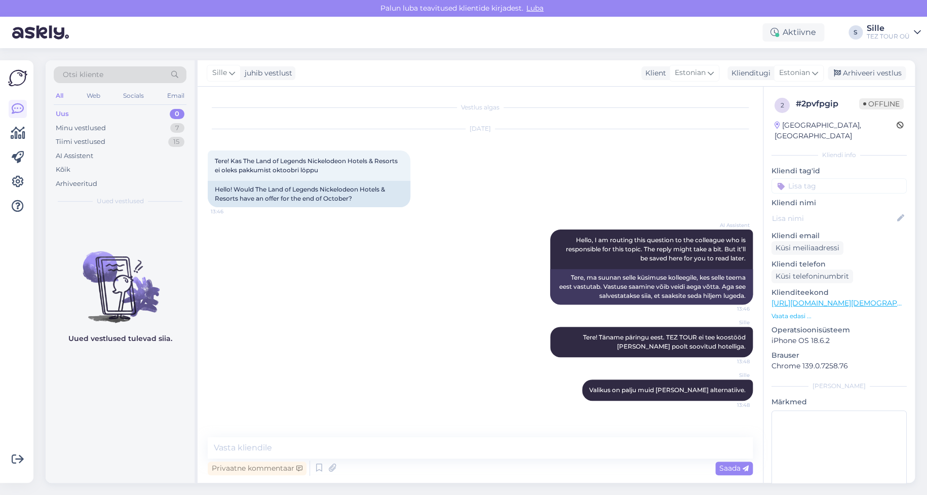
click at [803, 179] on input at bounding box center [838, 185] width 135 height 15
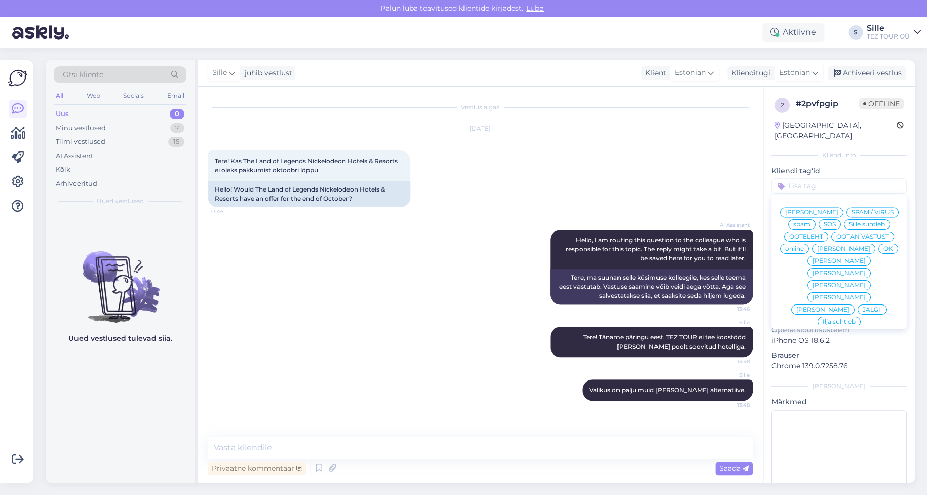
click at [844, 221] on div "Sille suhtleb" at bounding box center [867, 224] width 46 height 10
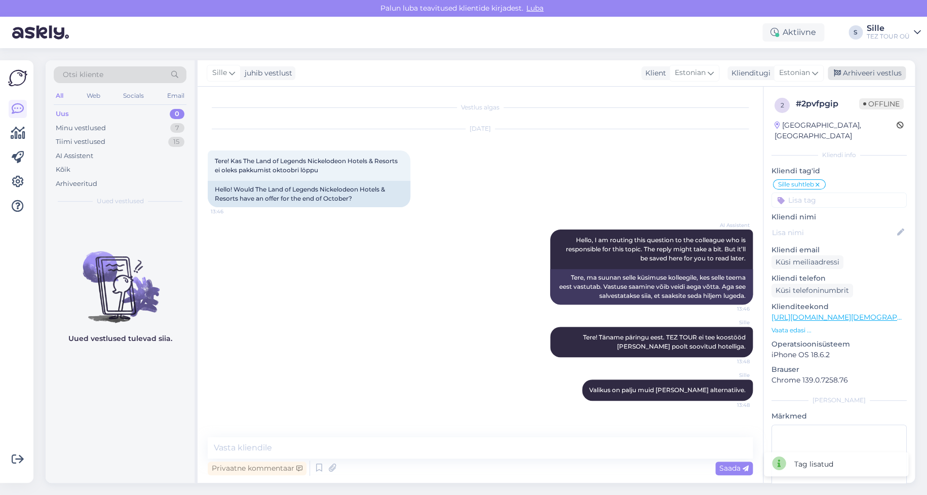
click at [859, 73] on div "Arhiveeri vestlus" at bounding box center [866, 73] width 78 height 14
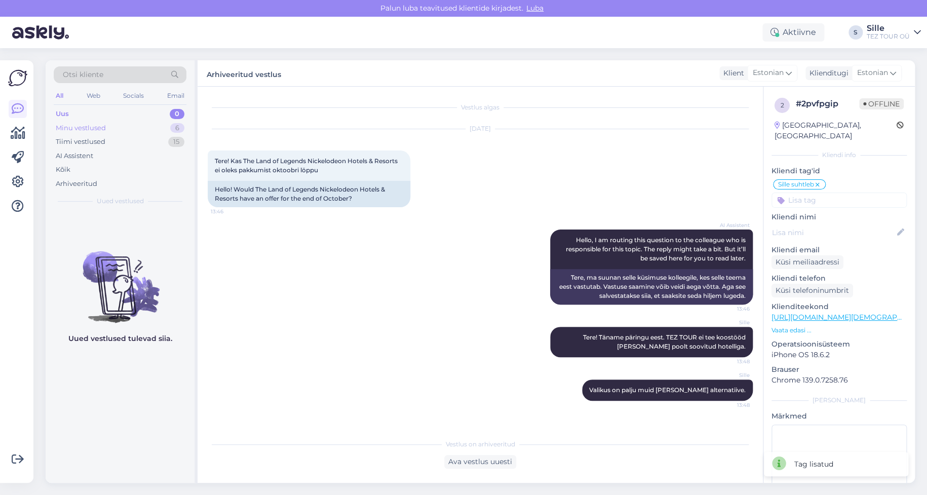
click at [102, 127] on div "Minu vestlused" at bounding box center [81, 128] width 50 height 10
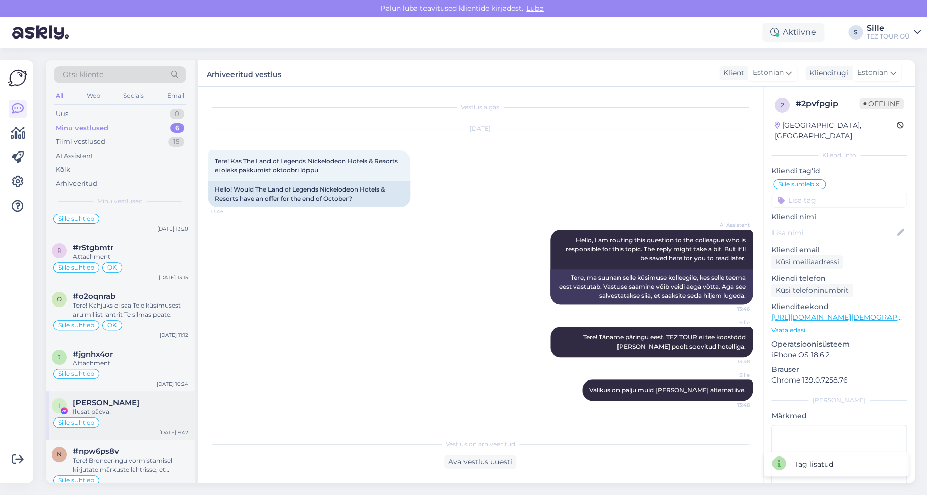
scroll to position [38, 0]
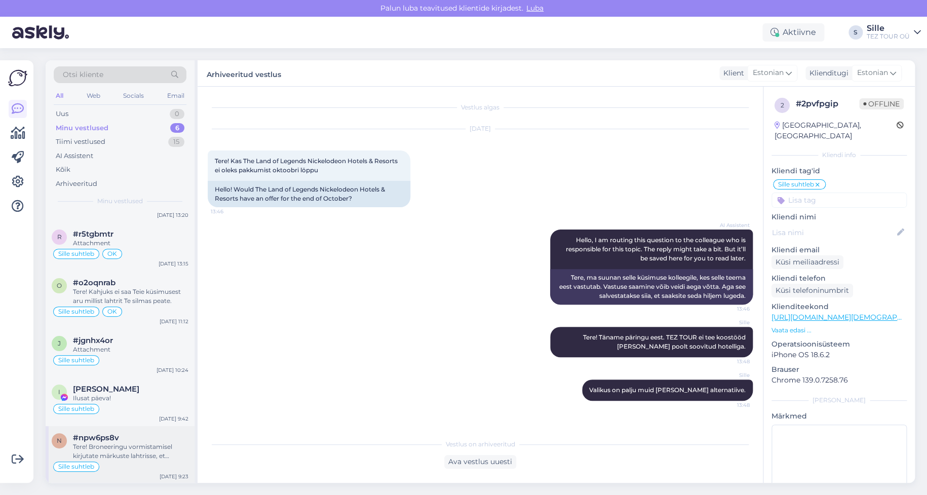
click at [108, 451] on div "Tere! Broneeringu vormistamisel kirjutate märkuste lahtrisse, et passiandmed li…" at bounding box center [130, 451] width 115 height 18
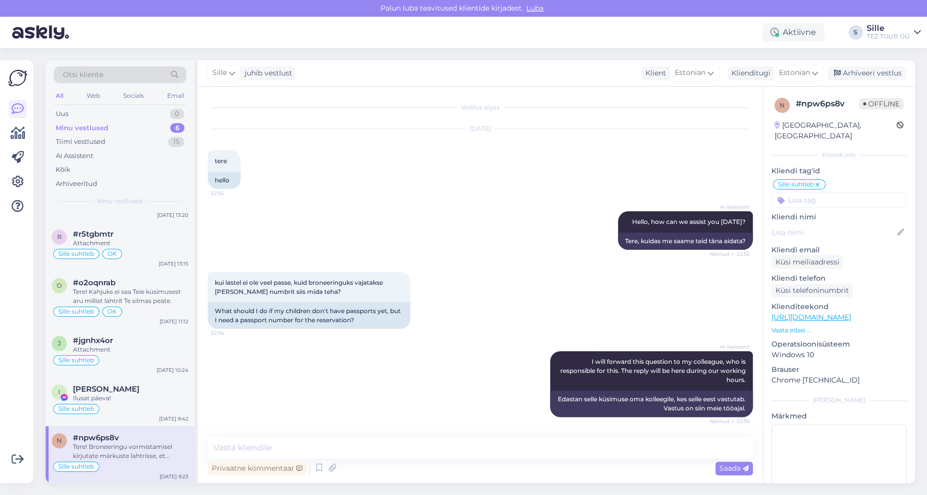
scroll to position [101, 0]
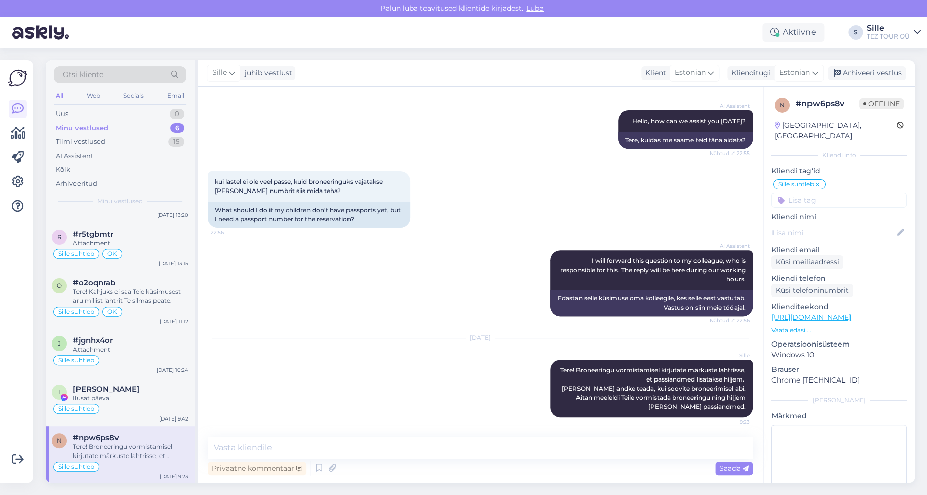
click at [825, 192] on input at bounding box center [838, 199] width 135 height 15
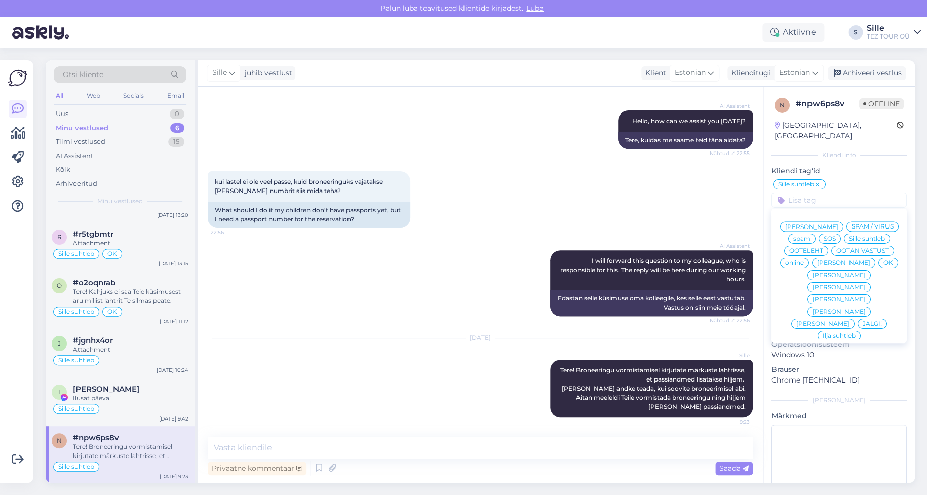
click at [878, 263] on div "OK" at bounding box center [888, 263] width 20 height 10
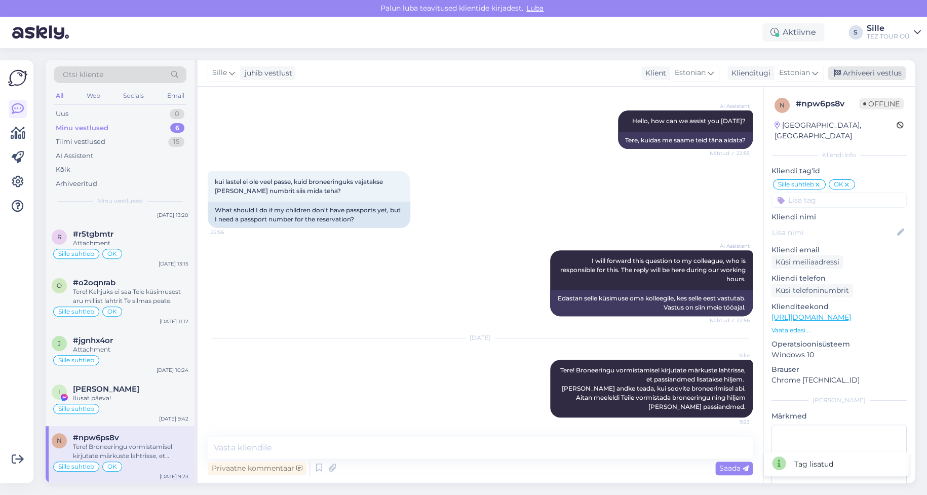
click at [868, 70] on div "Arhiveeri vestlus" at bounding box center [866, 73] width 78 height 14
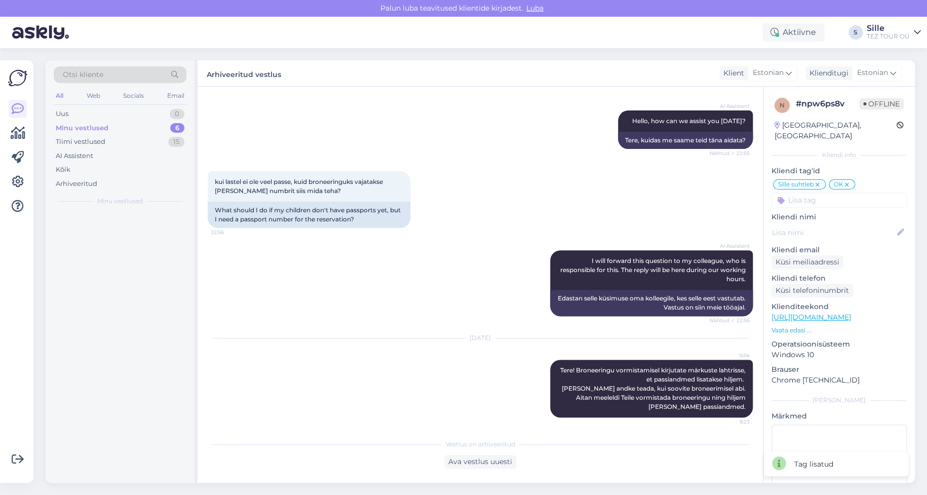
scroll to position [0, 0]
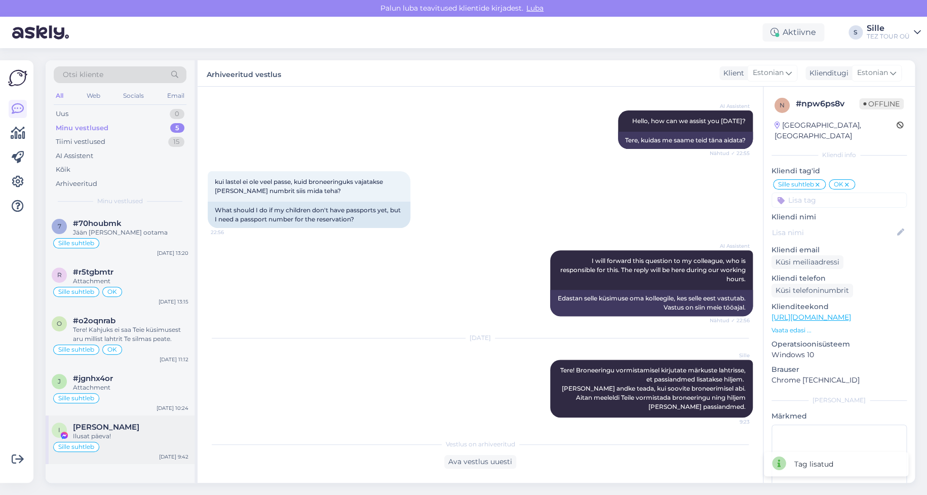
click at [128, 435] on div "Ilusat päeva!" at bounding box center [130, 435] width 115 height 9
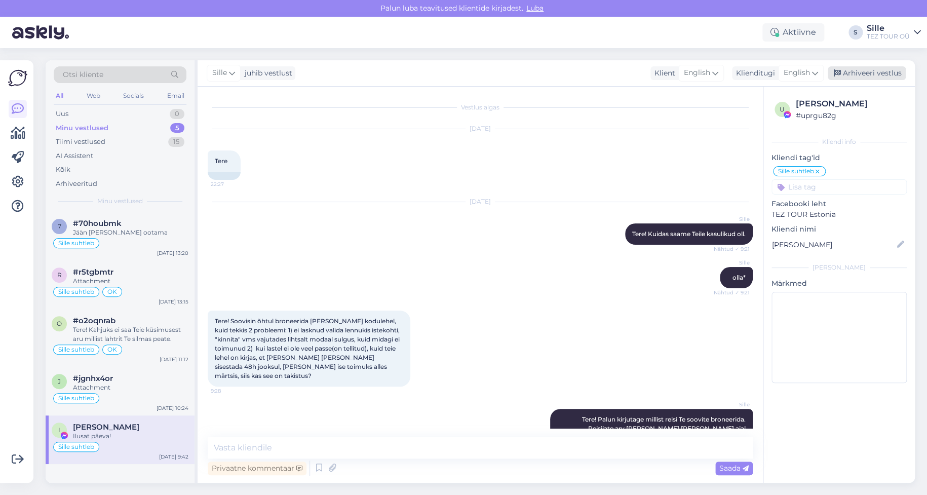
click at [864, 71] on div "Arhiveeri vestlus" at bounding box center [866, 73] width 78 height 14
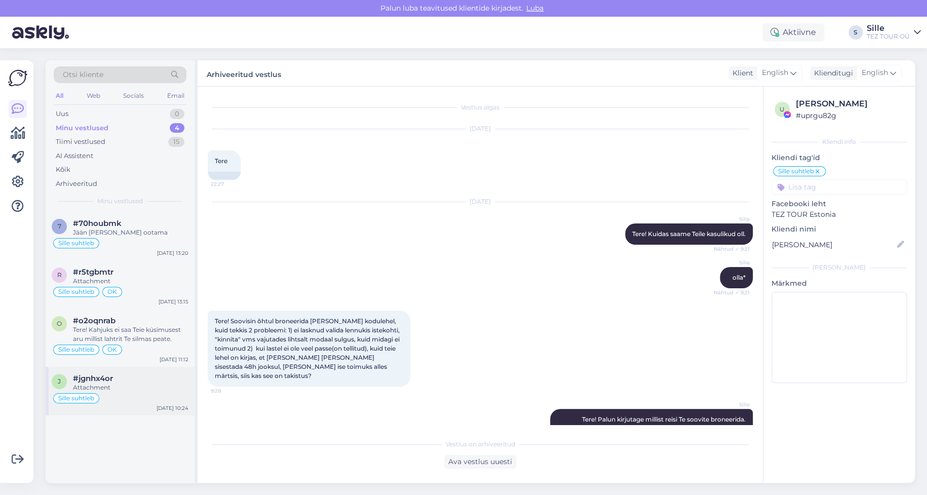
click at [141, 388] on div "Attachment" at bounding box center [130, 387] width 115 height 9
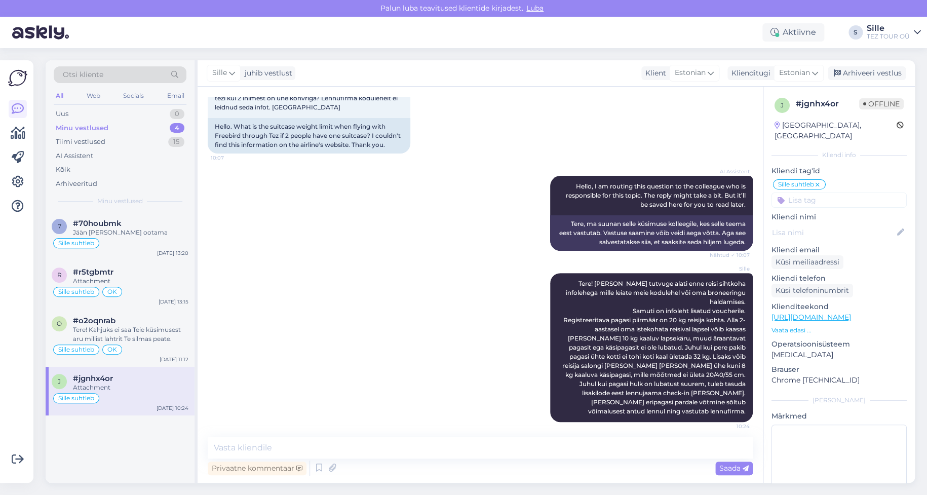
scroll to position [111, 0]
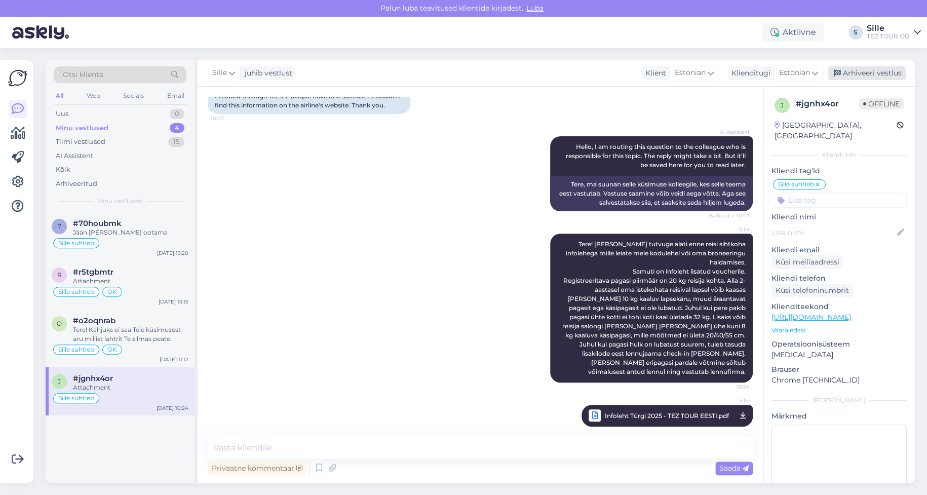
click at [863, 72] on div "Arhiveeri vestlus" at bounding box center [866, 73] width 78 height 14
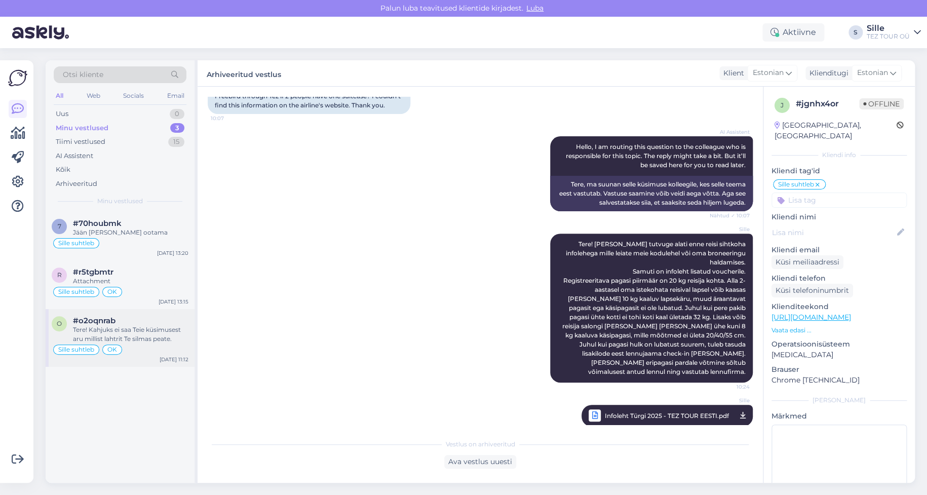
click at [141, 336] on div "Tere! Kahjuks ei saa Teie küsimusest aru millist lahtrit Te silmas peate." at bounding box center [130, 334] width 115 height 18
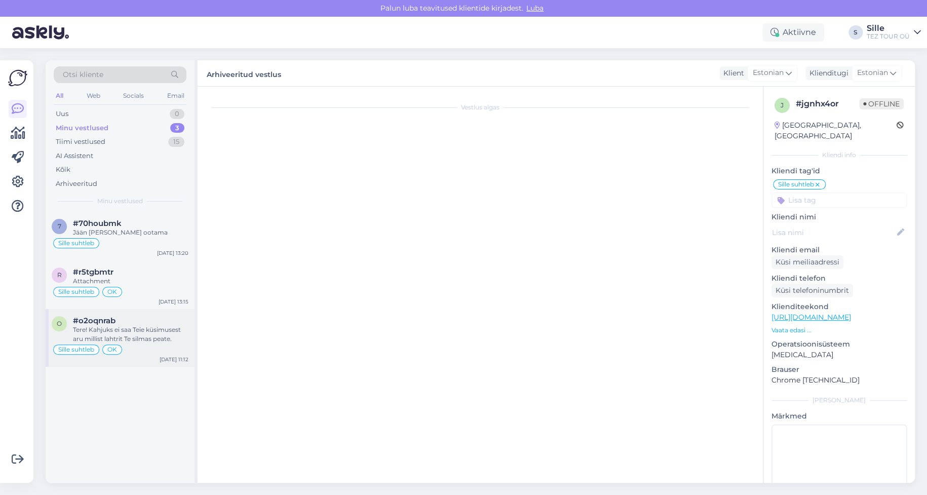
scroll to position [354, 0]
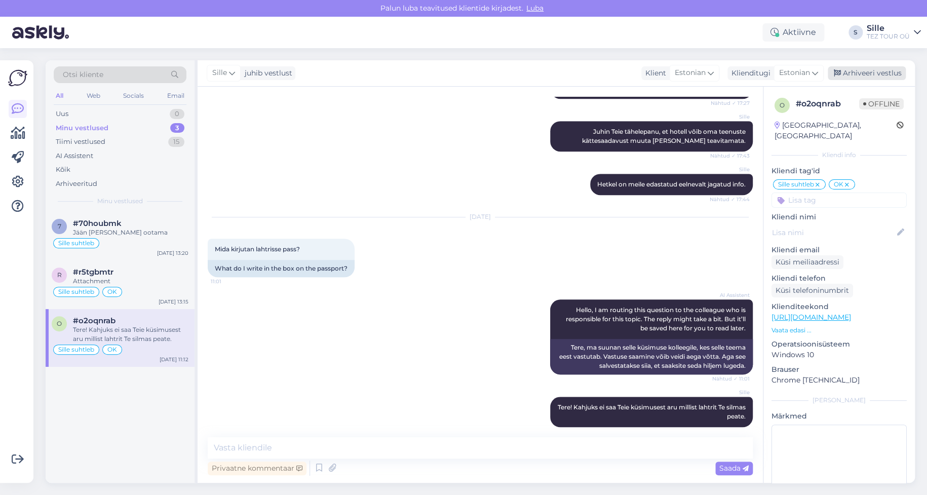
click at [862, 70] on div "Arhiveeri vestlus" at bounding box center [866, 73] width 78 height 14
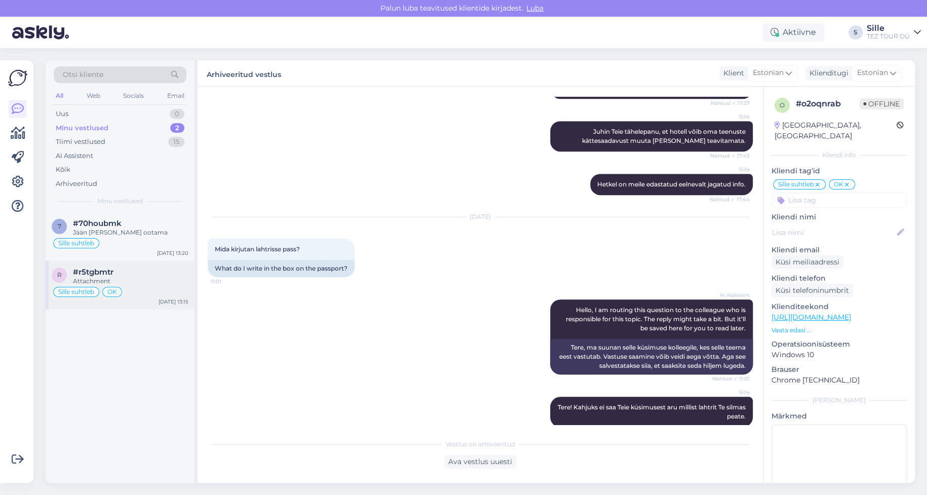
click at [132, 289] on div "Sille suhtleb OK" at bounding box center [120, 292] width 137 height 12
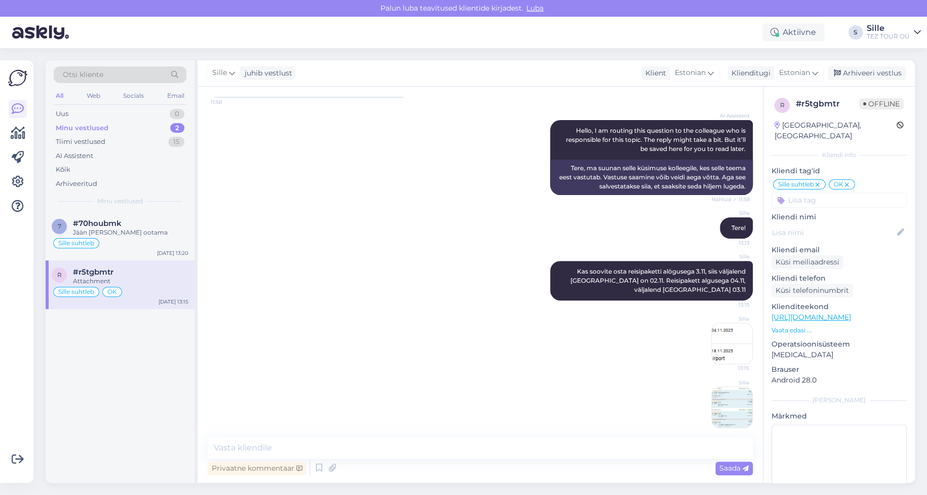
scroll to position [101, 0]
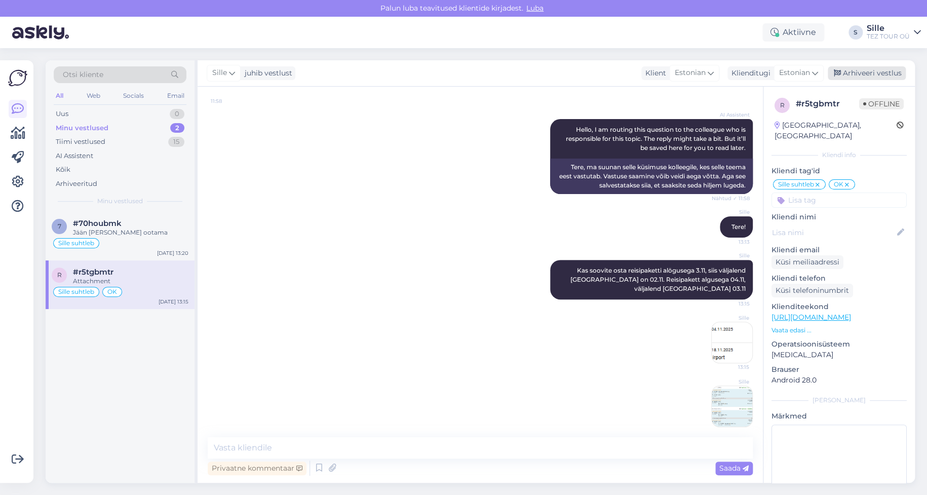
click at [865, 74] on div "Arhiveeri vestlus" at bounding box center [866, 73] width 78 height 14
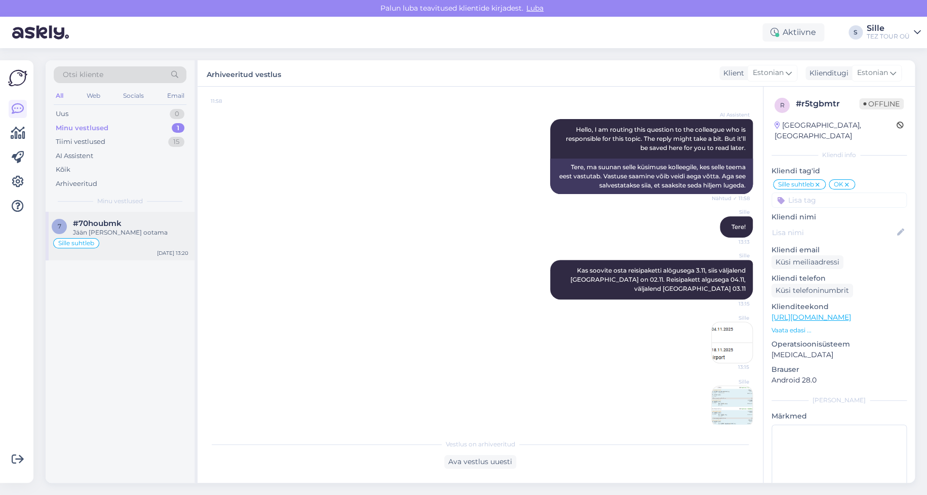
click at [124, 246] on div "Sille suhtleb" at bounding box center [120, 243] width 137 height 12
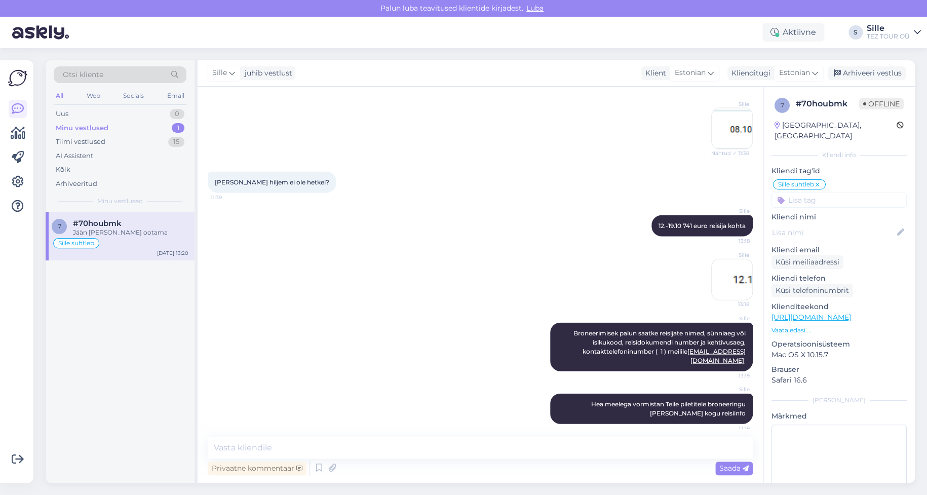
scroll to position [1080, 0]
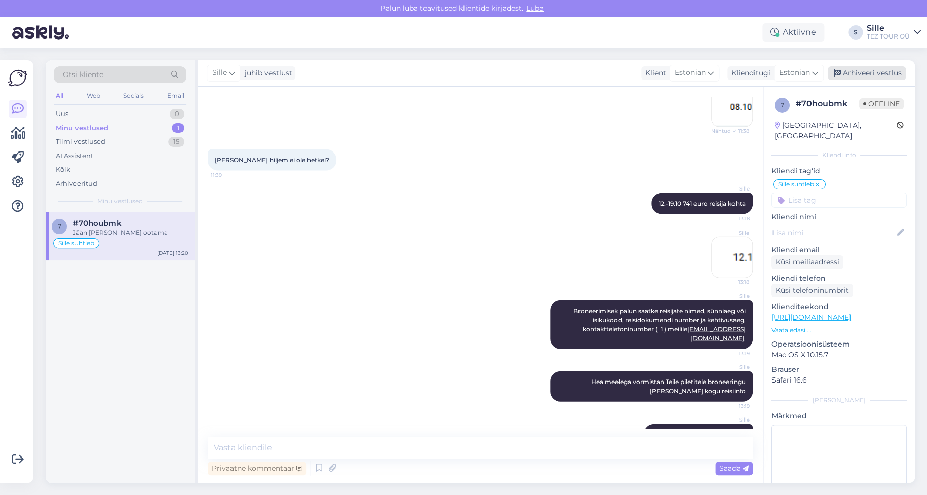
click at [858, 73] on div "Arhiveeri vestlus" at bounding box center [866, 73] width 78 height 14
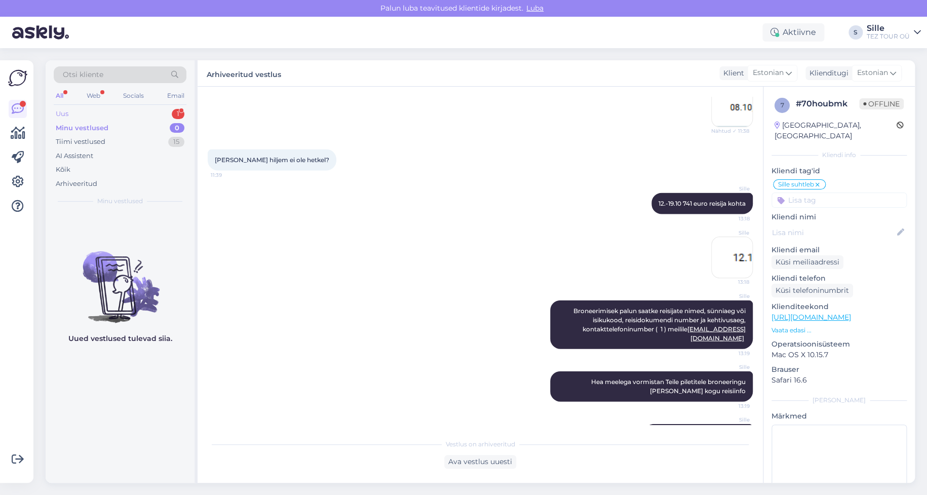
click at [128, 110] on div "Uus 1" at bounding box center [120, 114] width 133 height 14
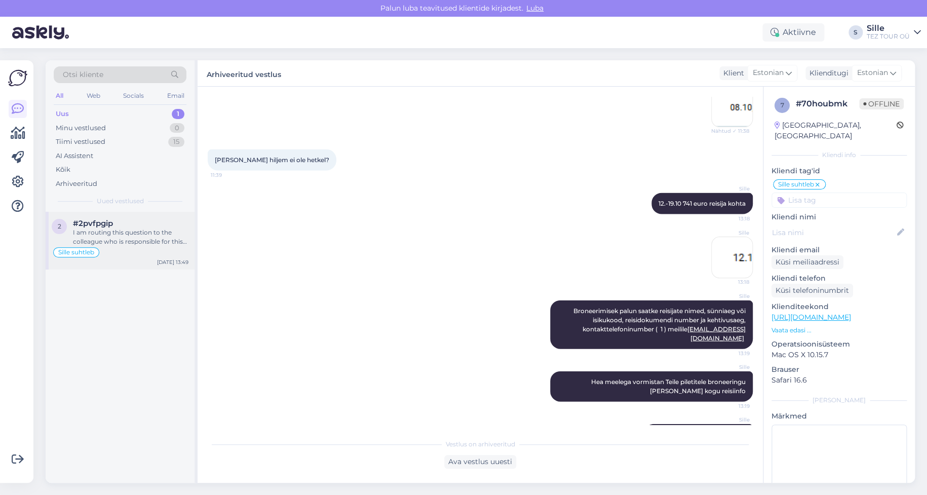
drag, startPoint x: 121, startPoint y: 230, endPoint x: 126, endPoint y: 231, distance: 5.2
click at [122, 230] on div "I am routing this question to the colleague who is responsible for this topic. …" at bounding box center [130, 237] width 115 height 18
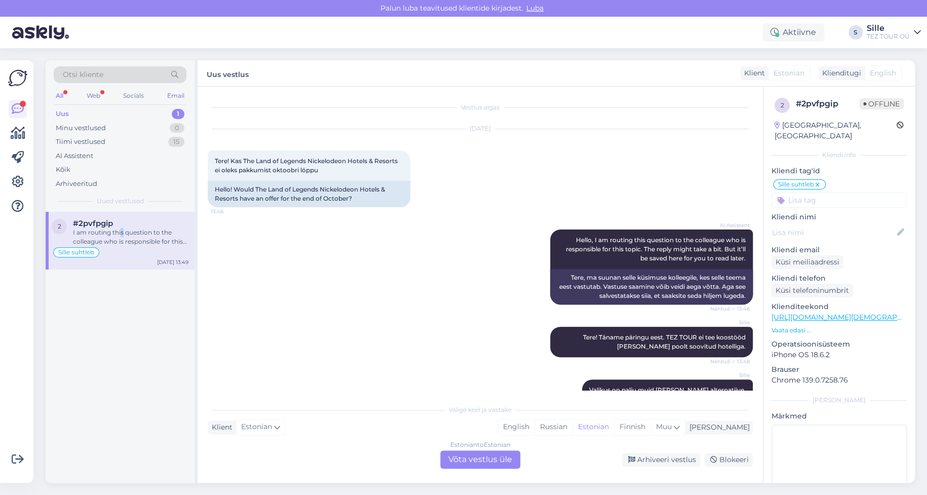
scroll to position [197, 0]
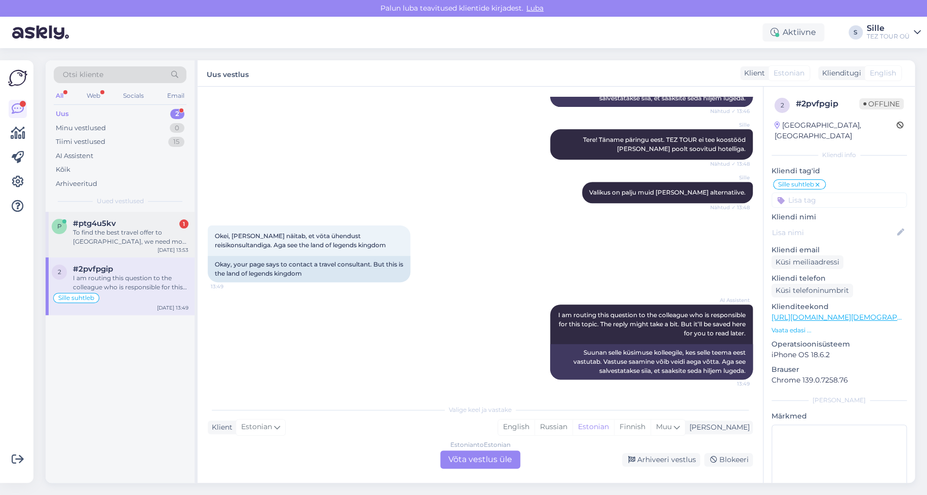
click at [117, 235] on div "To find the best travel offer to [GEOGRAPHIC_DATA], we need more details: - You…" at bounding box center [130, 237] width 115 height 18
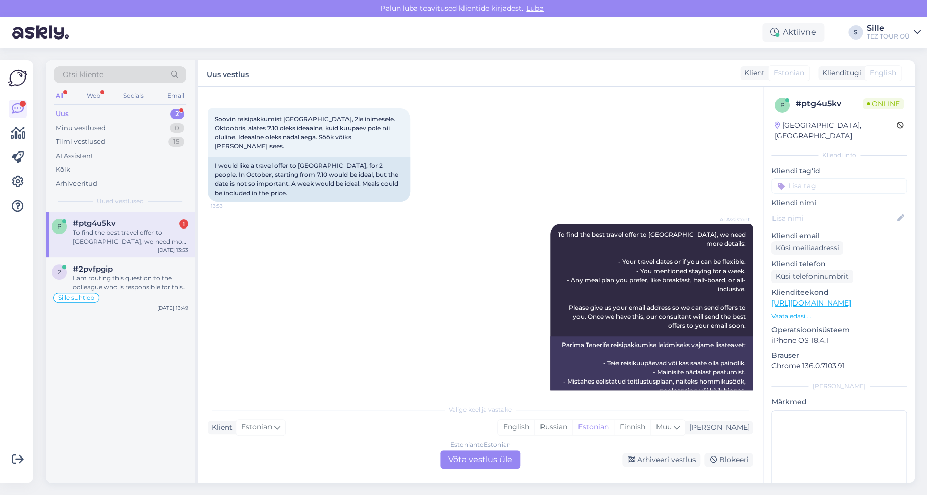
drag, startPoint x: 486, startPoint y: 458, endPoint x: 496, endPoint y: 459, distance: 10.7
click at [486, 458] on div "Estonian to Estonian Võta vestlus üle" at bounding box center [480, 459] width 80 height 18
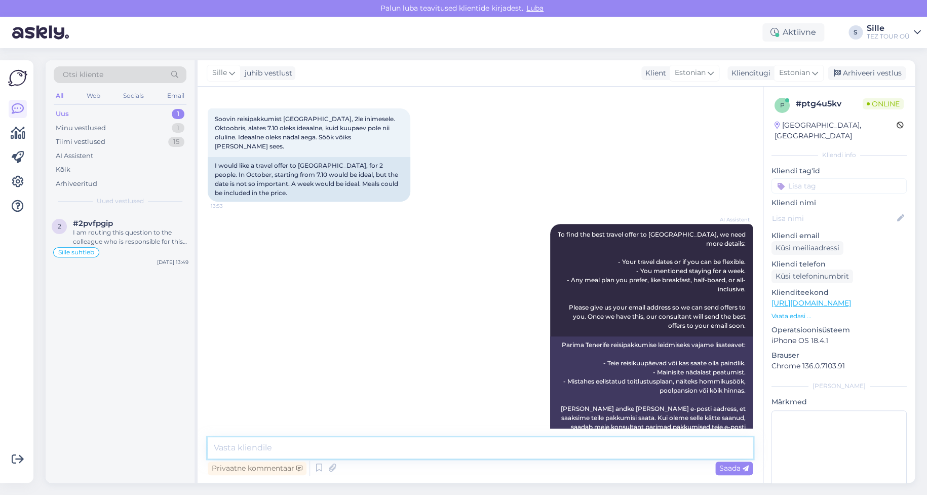
drag, startPoint x: 284, startPoint y: 447, endPoint x: 294, endPoint y: 453, distance: 11.6
click at [288, 447] on textarea at bounding box center [480, 447] width 545 height 21
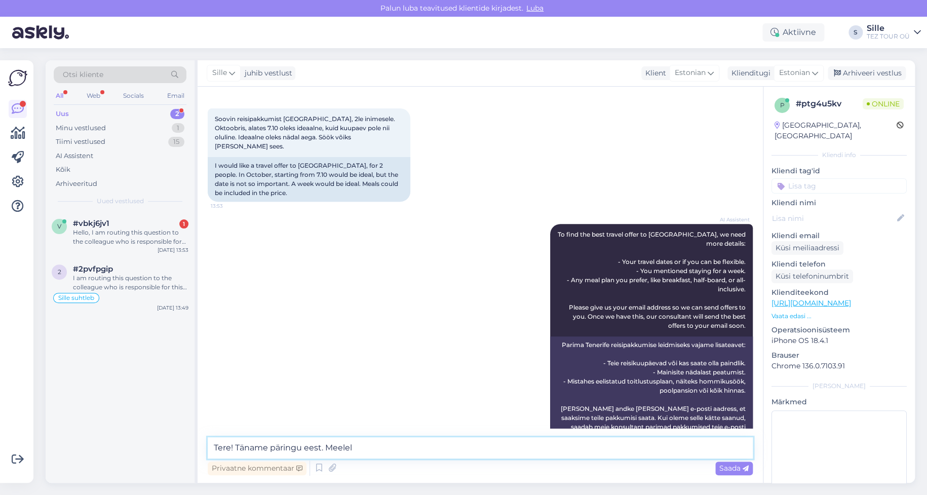
scroll to position [216, 0]
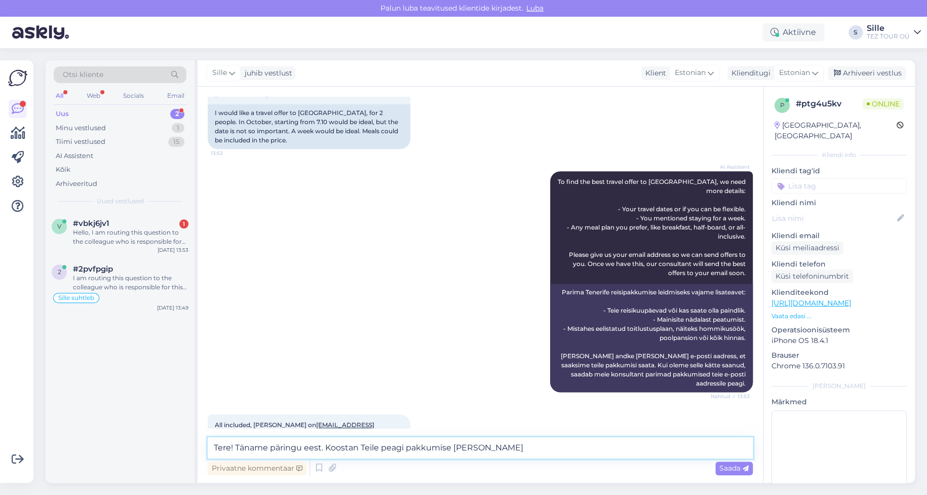
drag, startPoint x: 360, startPoint y: 449, endPoint x: 355, endPoint y: 458, distance: 10.6
click at [360, 448] on textarea "Tere! Täname päringu eest. Koostan Teile peagi pakkumise [PERSON_NAME]" at bounding box center [480, 447] width 545 height 21
click at [559, 451] on textarea "Tere! Täname päringu eest. Koostan [PERSON_NAME] Teile peagi pakkumise [PERSON_…" at bounding box center [480, 447] width 545 height 21
drag, startPoint x: 552, startPoint y: 447, endPoint x: 493, endPoint y: 466, distance: 62.6
click at [489, 444] on textarea "Tere! Täname päringu eest. Koostan [PERSON_NAME] Teile peagi pakkumise [PERSON_…" at bounding box center [480, 447] width 545 height 21
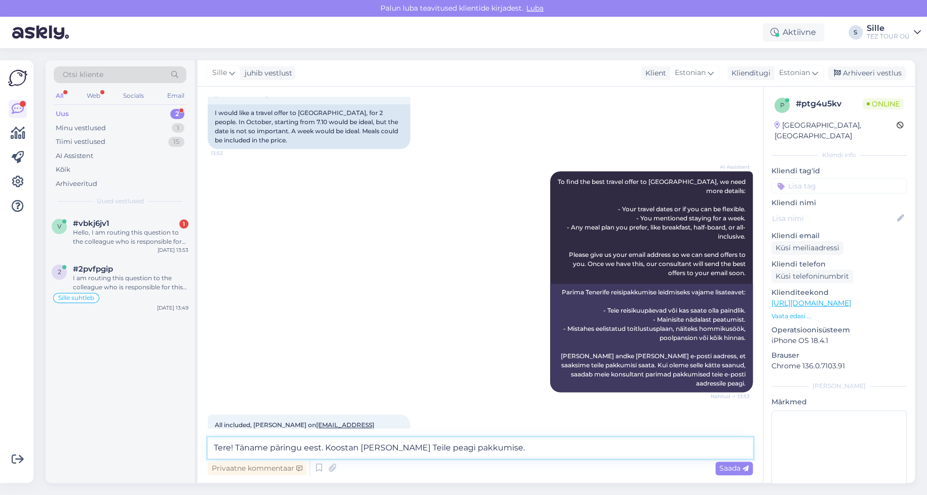
type textarea "Tere! Täname päringu eest. Koostan [PERSON_NAME] Teile peagi pakkumise."
click at [729, 467] on span "Saada" at bounding box center [733, 467] width 29 height 9
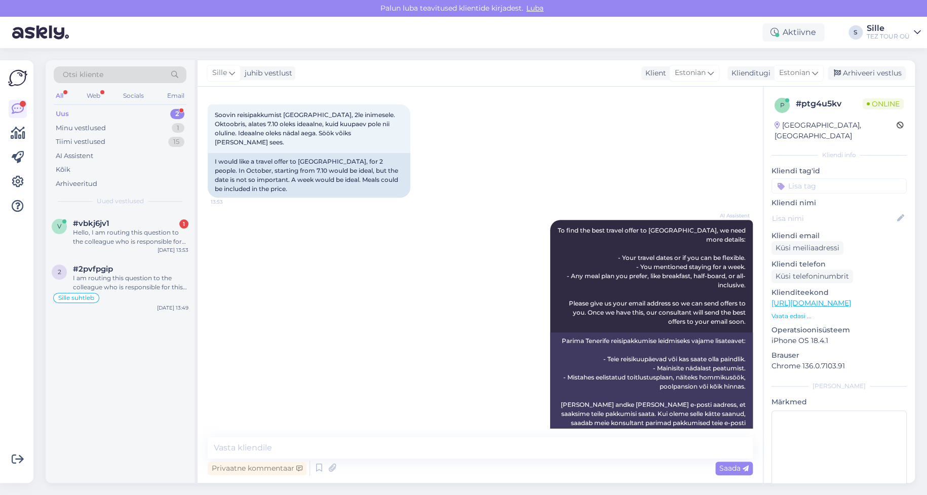
scroll to position [269, 0]
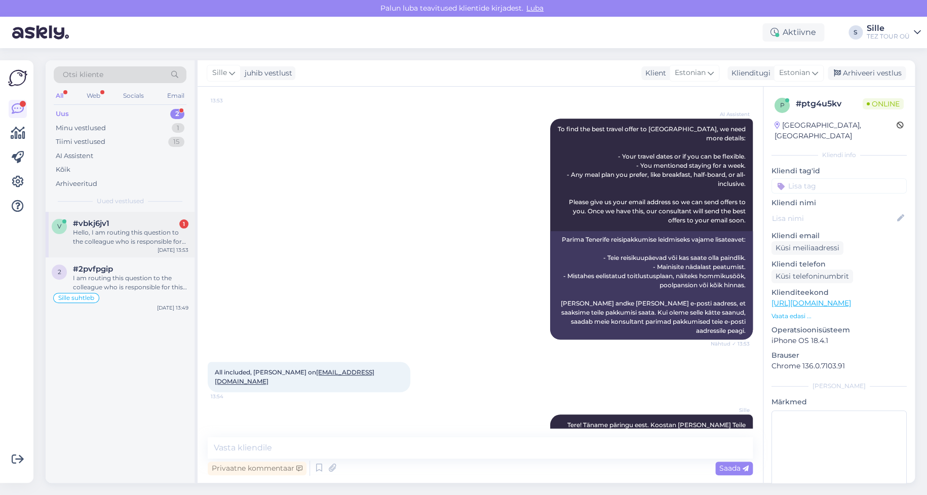
click at [126, 243] on div "Hello, I am routing this question to the colleague who is responsible for this …" at bounding box center [130, 237] width 115 height 18
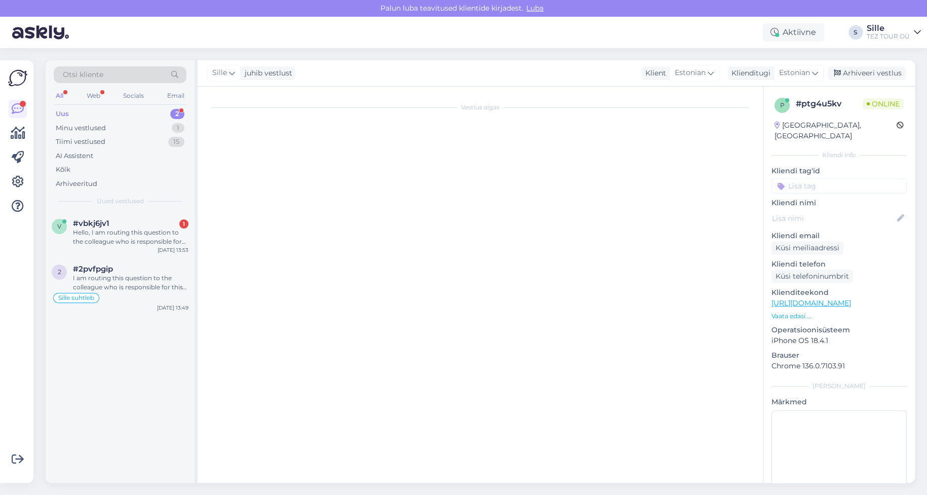
scroll to position [0, 0]
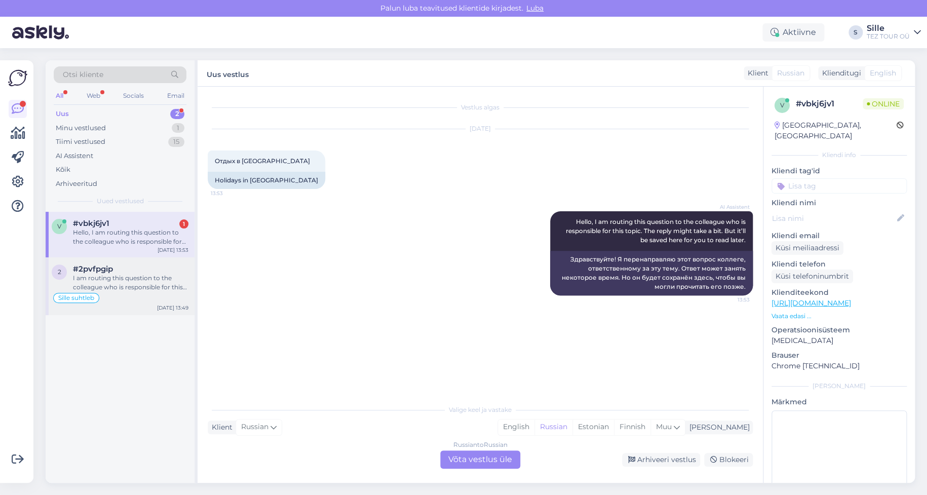
click at [125, 276] on div "I am routing this question to the colleague who is responsible for this topic. …" at bounding box center [130, 282] width 115 height 18
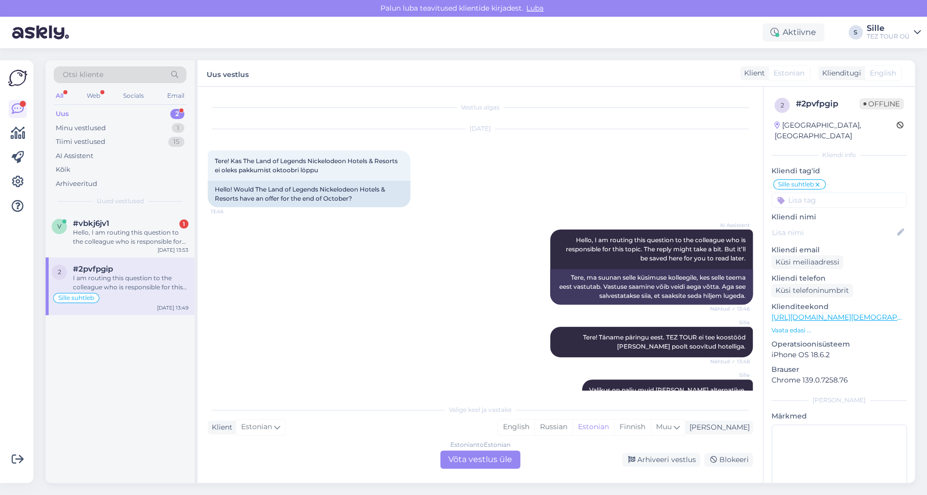
scroll to position [197, 0]
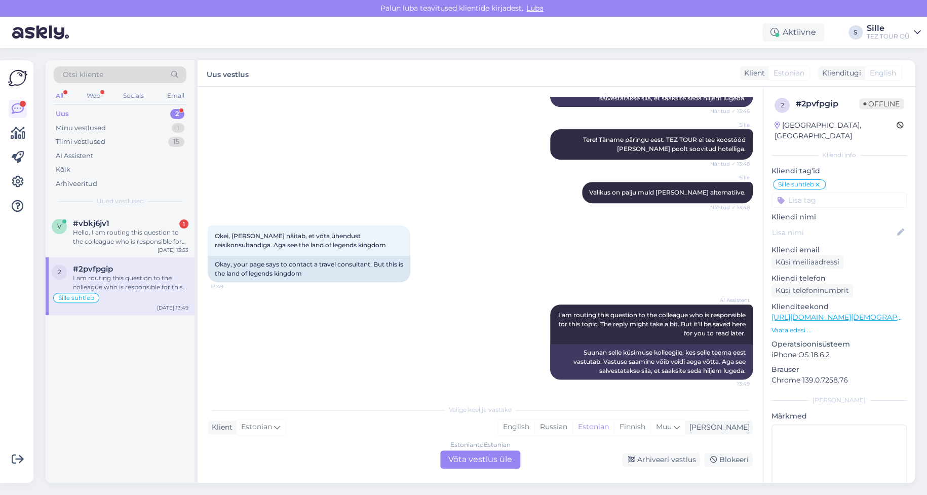
click at [474, 458] on div "Estonian to Estonian Võta vestlus üle" at bounding box center [480, 459] width 80 height 18
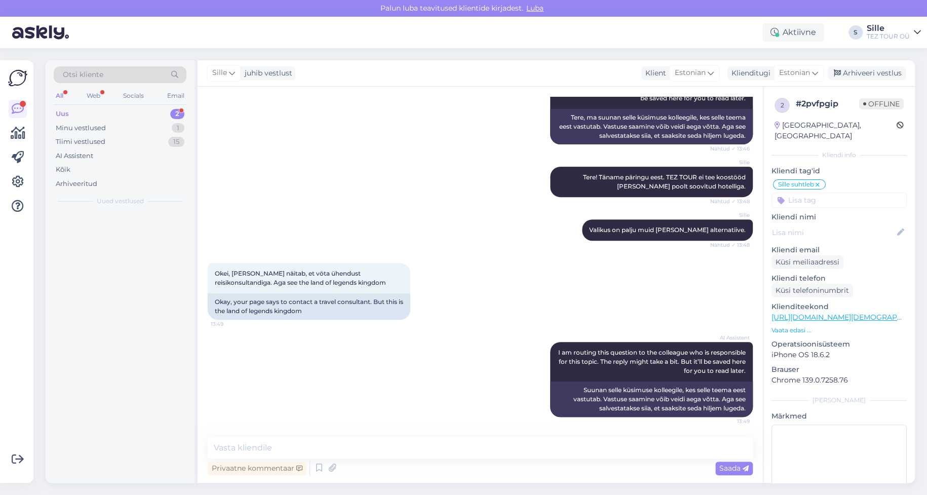
scroll to position [160, 0]
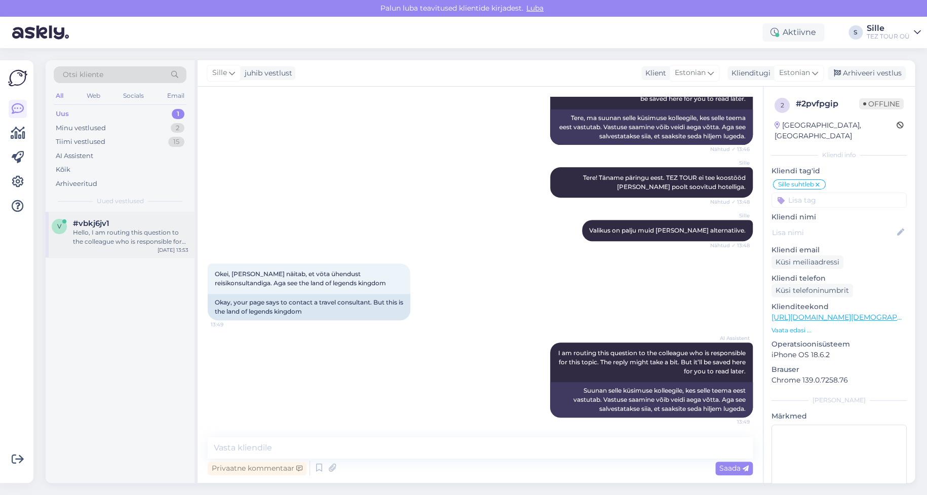
click at [139, 239] on div "Hello, I am routing this question to the colleague who is responsible for this …" at bounding box center [130, 237] width 115 height 18
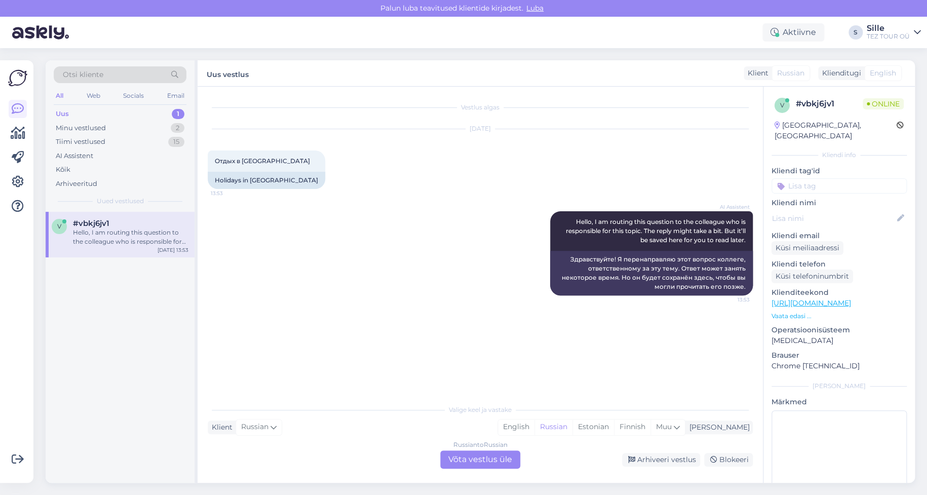
scroll to position [0, 0]
click at [468, 457] on div "Russian to Russian Võta vestlus üle" at bounding box center [480, 459] width 80 height 18
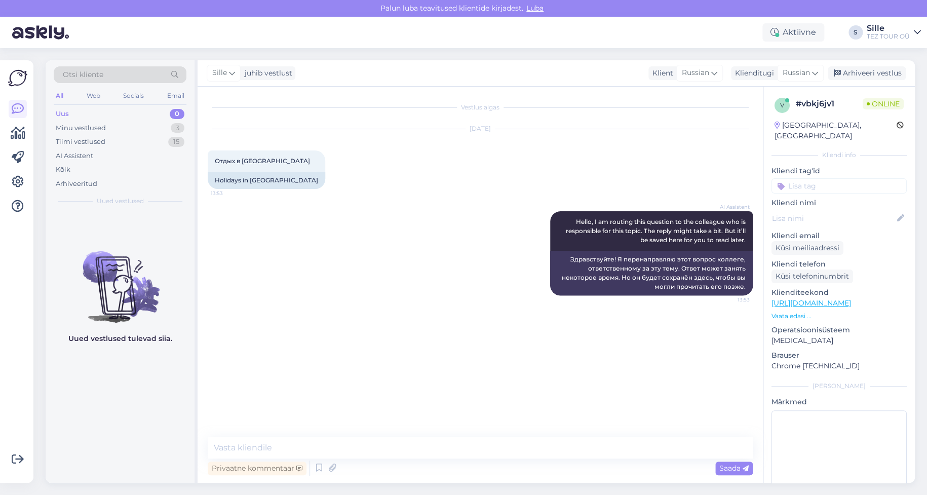
drag, startPoint x: 820, startPoint y: 173, endPoint x: 821, endPoint y: 178, distance: 5.2
click at [820, 178] on input at bounding box center [838, 185] width 135 height 15
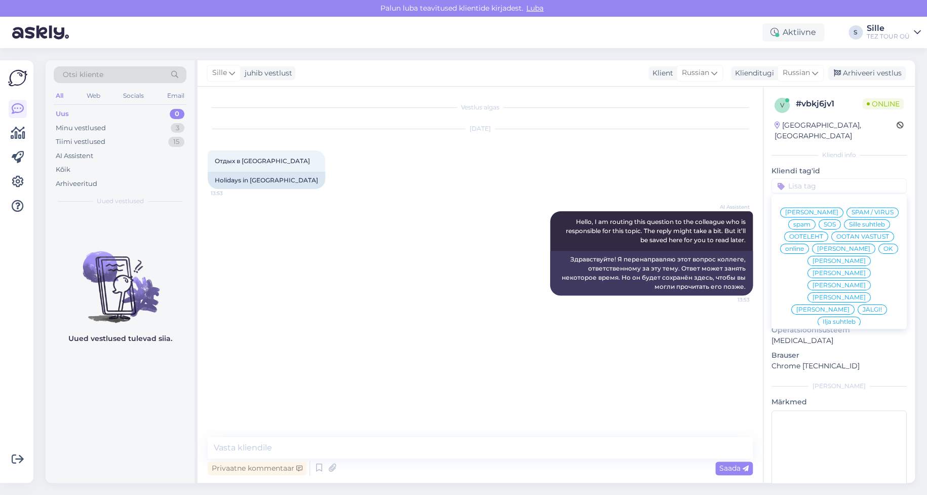
click at [849, 225] on span "Sille suhtleb" at bounding box center [867, 224] width 36 height 6
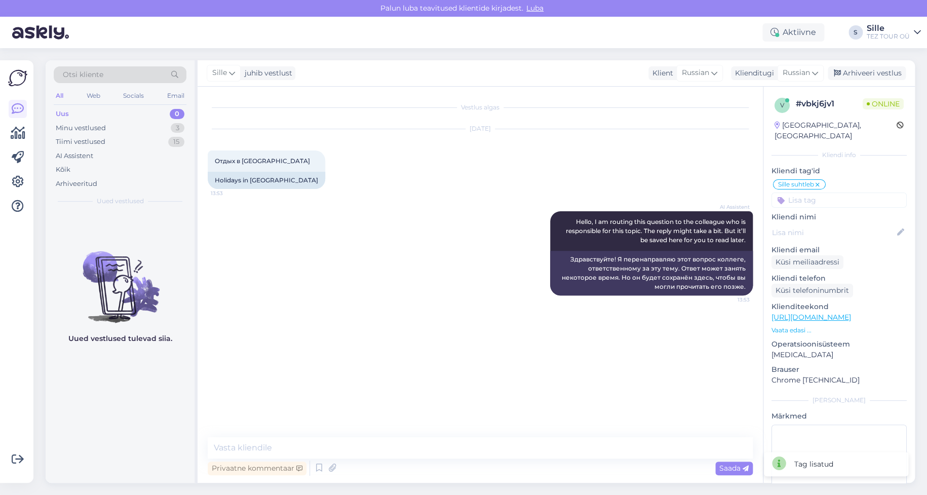
drag, startPoint x: 801, startPoint y: 73, endPoint x: 801, endPoint y: 83, distance: 9.6
click at [801, 73] on span "Russian" at bounding box center [795, 72] width 27 height 11
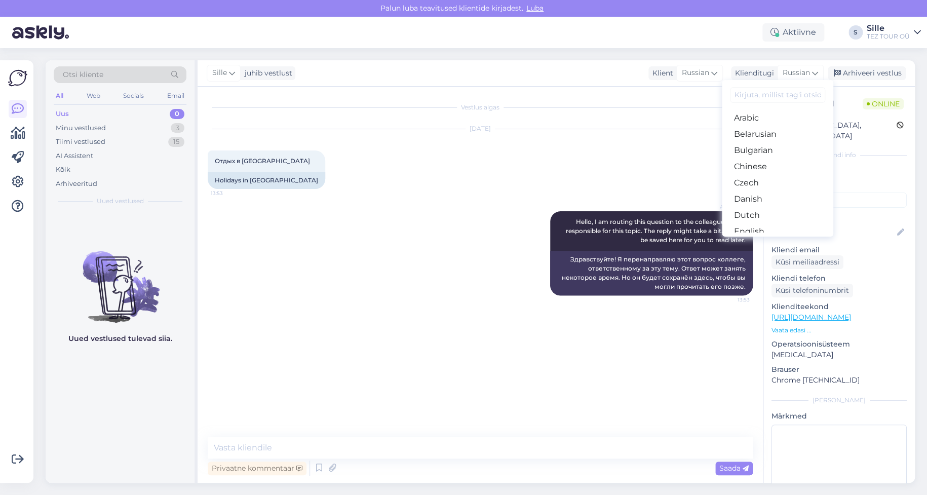
drag, startPoint x: 758, startPoint y: 146, endPoint x: 751, endPoint y: 151, distance: 7.9
click at [758, 240] on link "Estonian" at bounding box center [777, 248] width 111 height 16
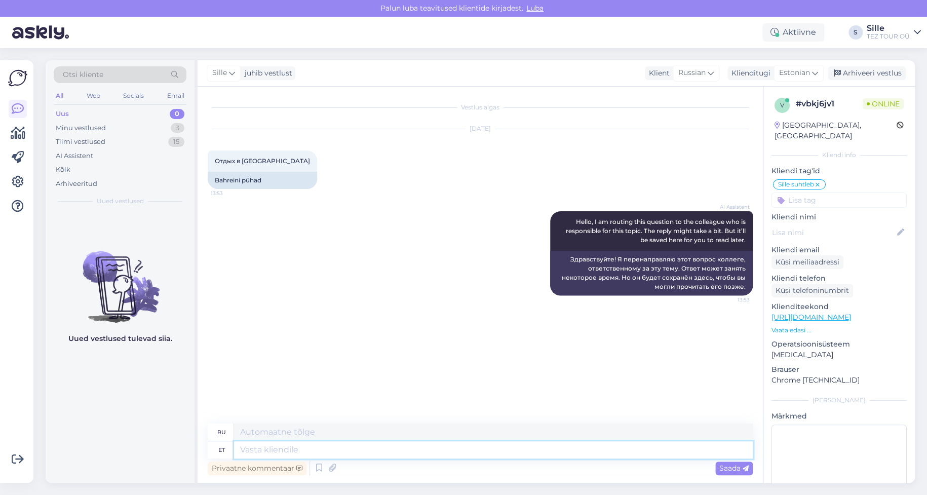
click at [268, 449] on textarea at bounding box center [493, 449] width 519 height 17
type textarea "Tere"
type textarea "Привет"
type textarea "Tere!"
type textarea "Привет!"
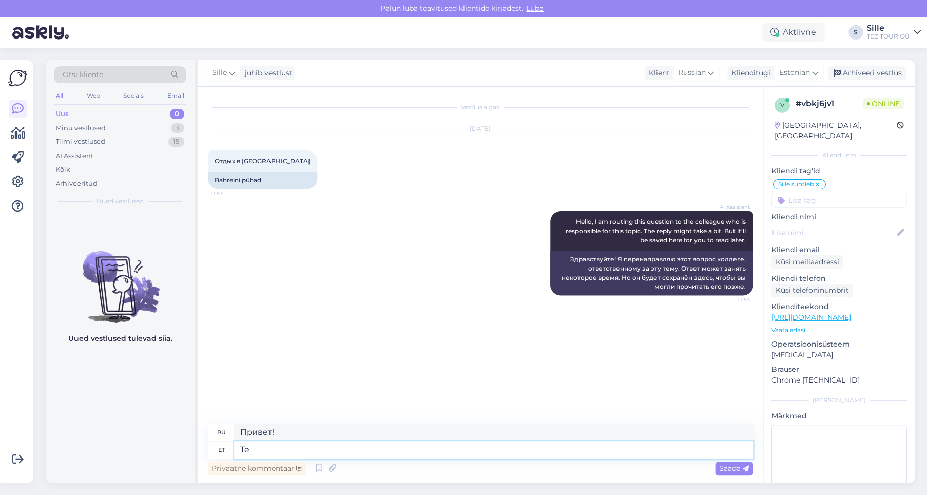
type textarea "T"
type textarea "Т"
type textarea "Tere"
type textarea "Привет"
type textarea "Tere päevast"
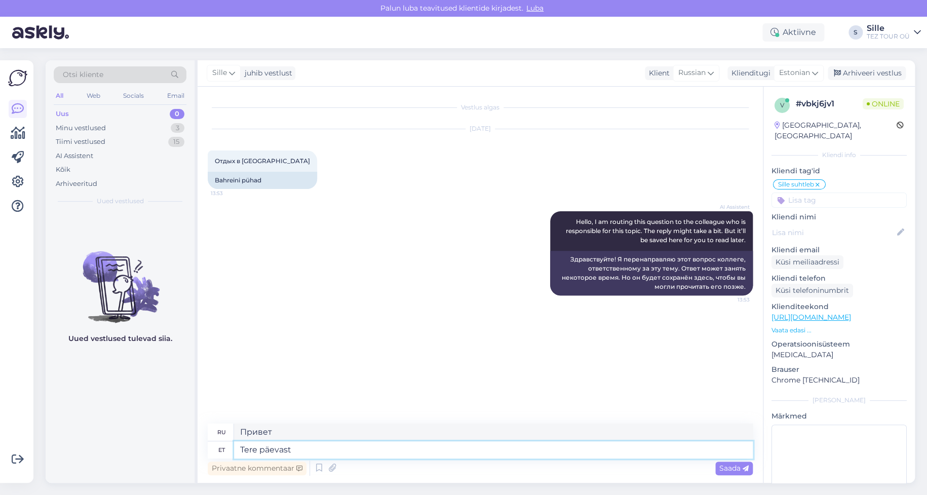
type textarea "Добрый день"
type textarea "Tere päevast!"
type textarea "Добрый день!"
type textarea "Tere päevast! [GEOGRAPHIC_DATA]"
type textarea "Добрый день! [GEOGRAPHIC_DATA]"
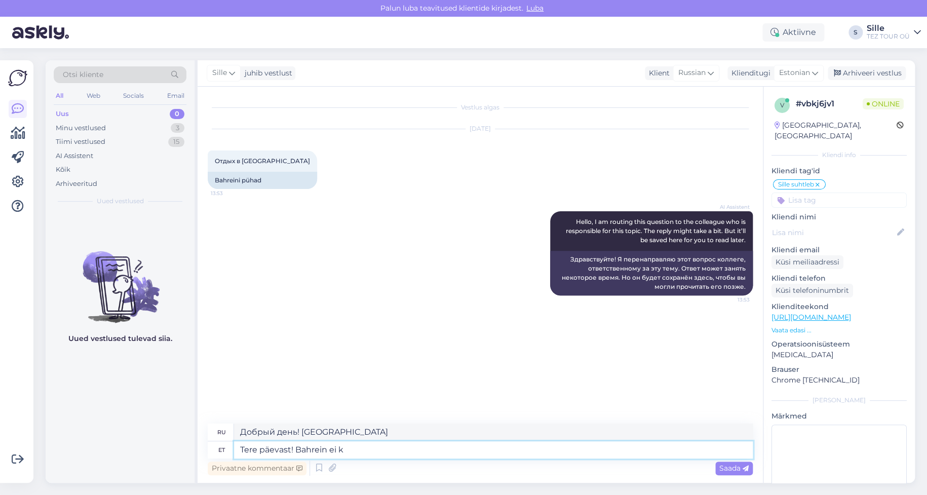
type textarea "Tere päevast! Bahrein ei ku"
type textarea "Добрый день! Бахрейн не..."
type textarea "Tere päevast! Bahrein ei kuulu"
type textarea "Добрый день! Бахрейн не входит в список."
type textarea "Tere päevast! Bahrein ei kuulu meie r"
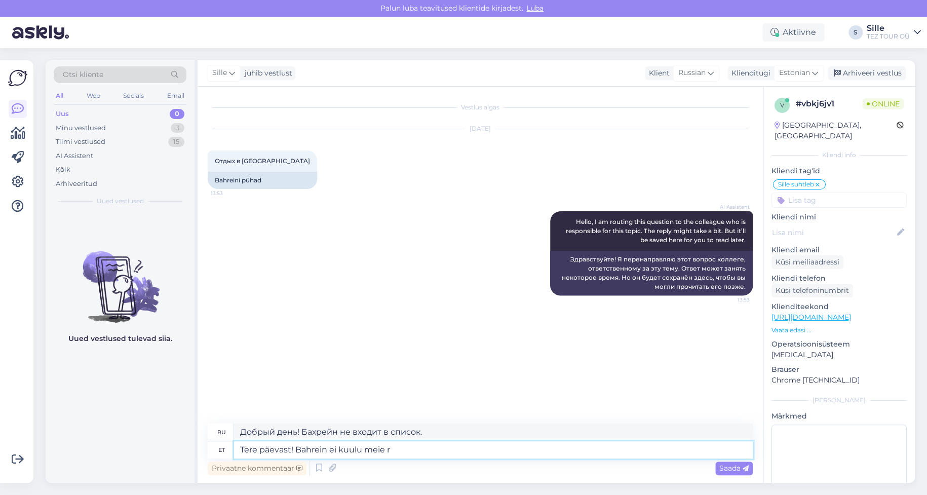
type textarea "Добрый день! Бахрейн не входит в нашу"
type textarea "Tere päevast! Bahrein ei kuulu meie reisiprogrammi."
type textarea "Добрый день! [GEOGRAPHIC_DATA] не входит в нашу туристическую программу."
type textarea "Tere päevast! Bahrein ei kuulu meie reisiprogrammi."
click at [739, 466] on span "Saada" at bounding box center [733, 467] width 29 height 9
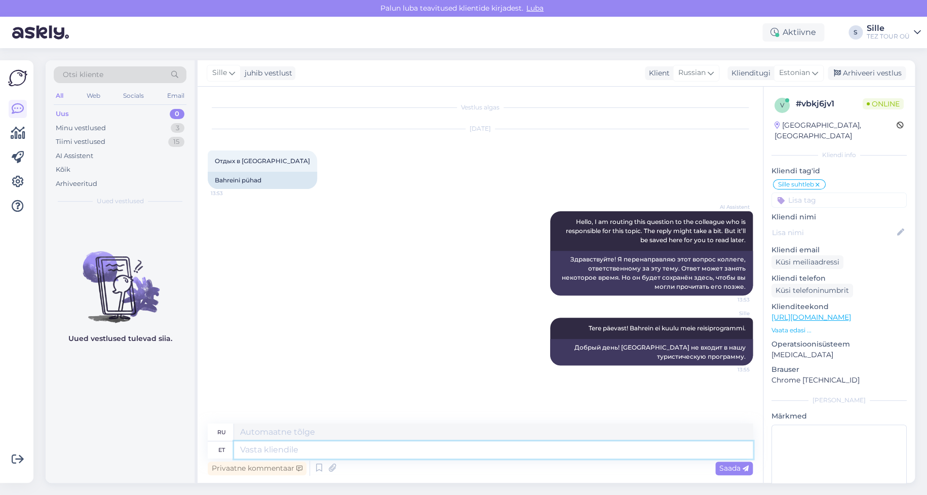
click at [323, 446] on textarea at bounding box center [493, 449] width 519 height 17
type textarea "Kas"
type textarea "Является"
type textarea "Kas Tei"
type textarea "Ты"
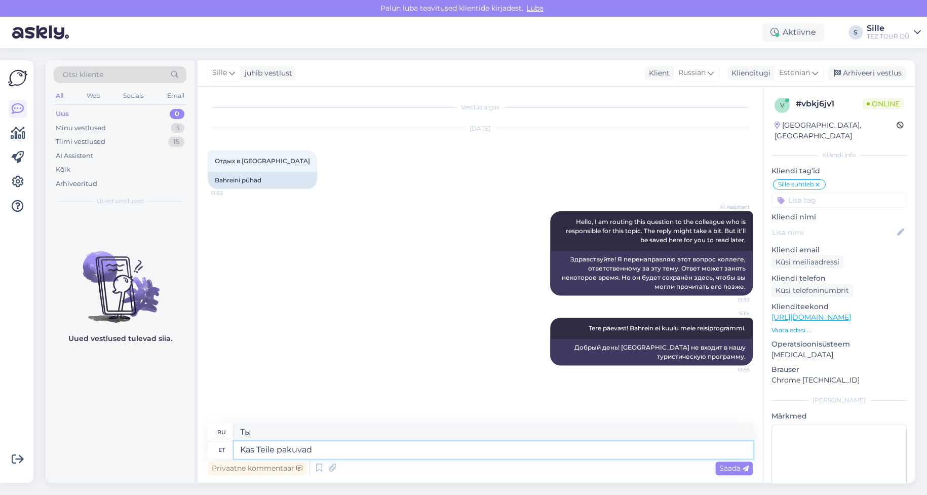
type textarea "Kas Teile pakuvad"
type textarea "Вы предлагаете?"
type textarea "Kas Teile pakuvad huvi"
type textarea "Вам интересно?"
type textarea "Kas Teile pakuvad huvi meie"
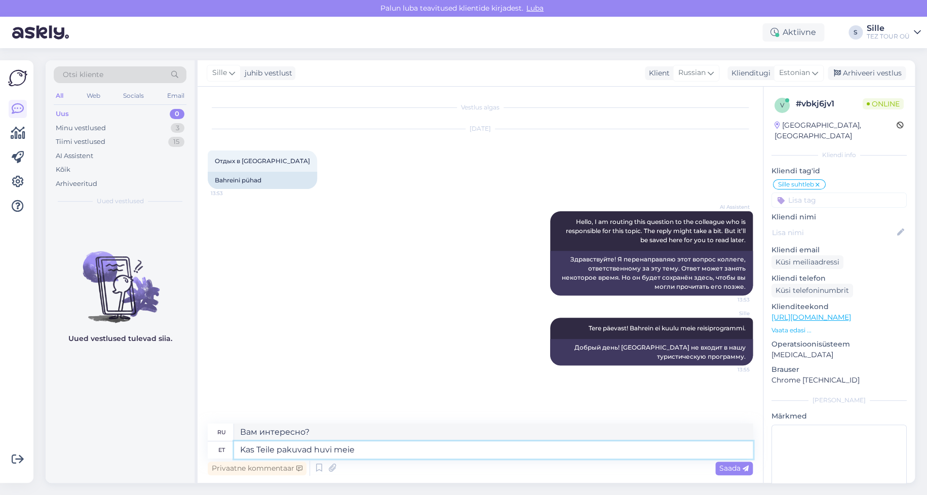
type textarea "Вас интересует наш"
type textarea "Kas Teile pakuvad huvi meie teised"
type textarea "Вас интересуют другие наши предложения?"
type textarea "Kas Teile pakuvad huvi meie teised reisisihtkohad"
type textarea "Вас интересуют другие наши туристические направления?"
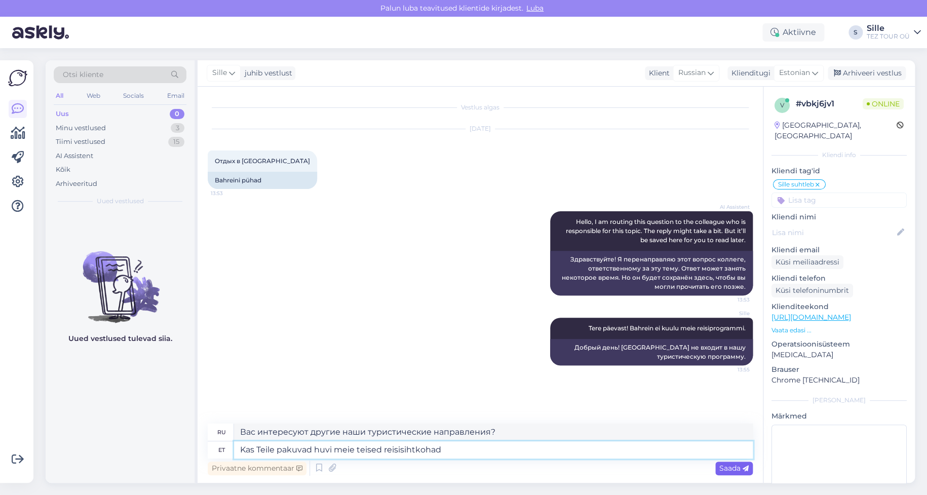
type textarea "Kas Teile pakuvad huvi meie teised reisisihtkohad"
click at [737, 465] on span "Saada" at bounding box center [733, 467] width 29 height 9
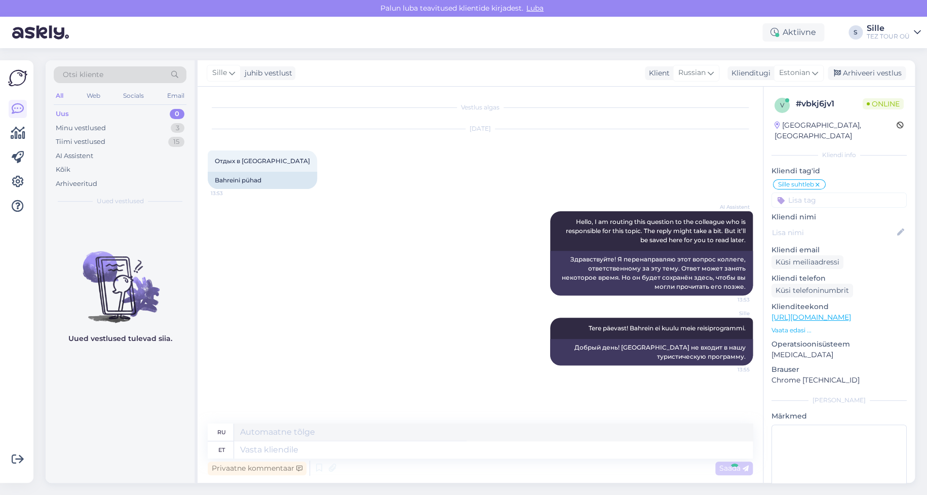
scroll to position [31, 0]
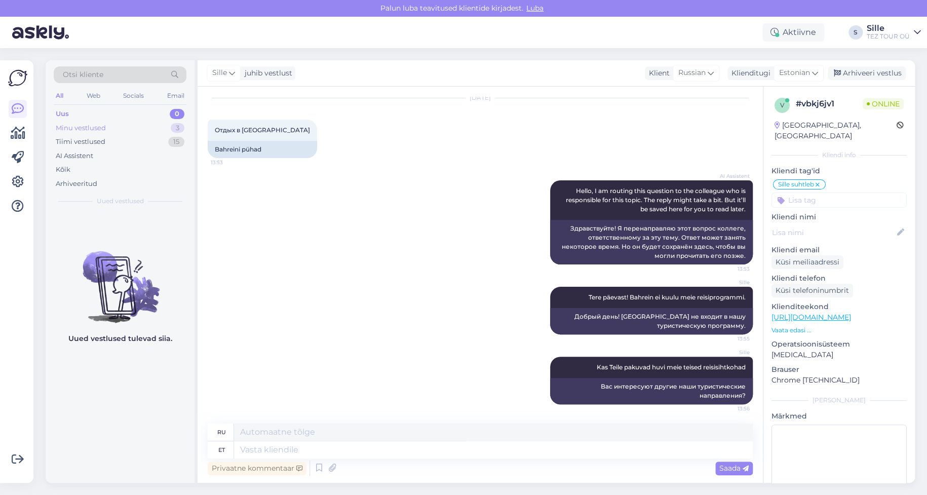
click at [106, 122] on div "Minu vestlused 3" at bounding box center [120, 128] width 133 height 14
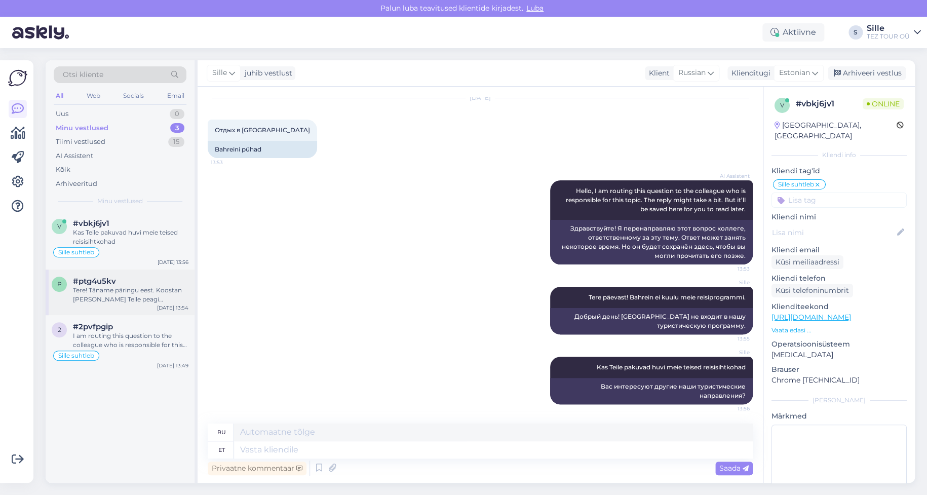
click at [141, 309] on div "p #ptg4u5kv Tere! Täname päringu eest. Koostan [PERSON_NAME] Teile peagi pakkum…" at bounding box center [120, 292] width 149 height 46
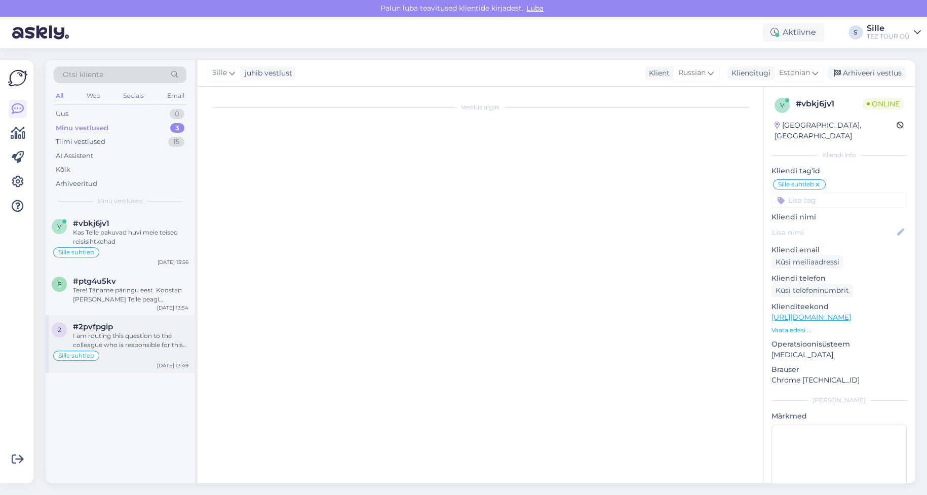
scroll to position [269, 0]
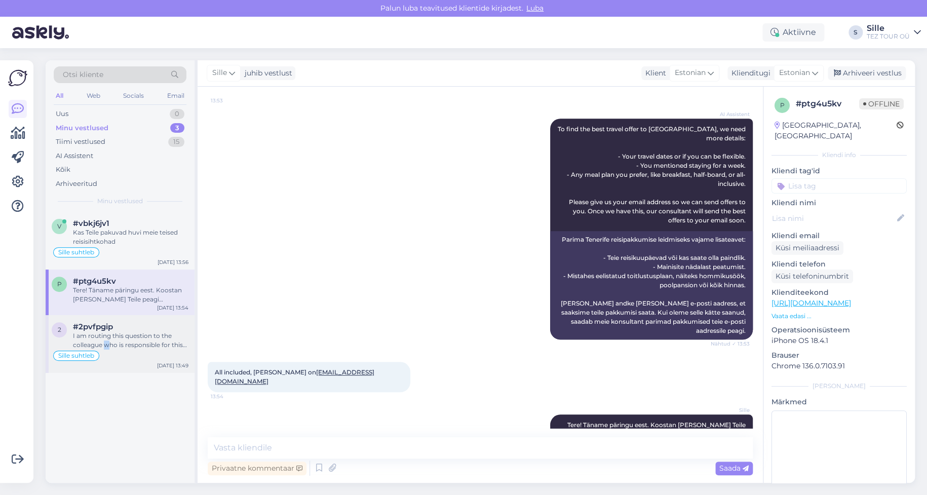
click at [108, 342] on div "I am routing this question to the colleague who is responsible for this topic. …" at bounding box center [130, 340] width 115 height 18
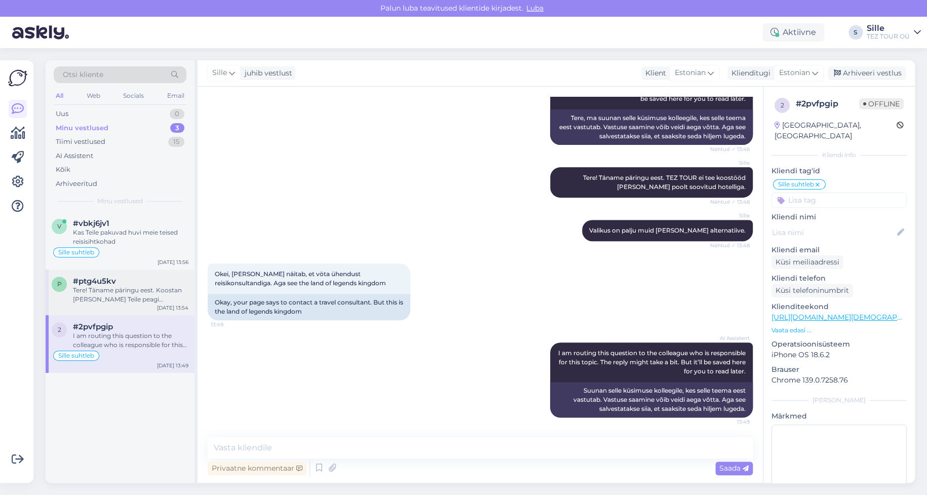
drag, startPoint x: 142, startPoint y: 283, endPoint x: 146, endPoint y: 287, distance: 5.7
click at [142, 282] on div "#ptg4u5kv" at bounding box center [130, 280] width 115 height 9
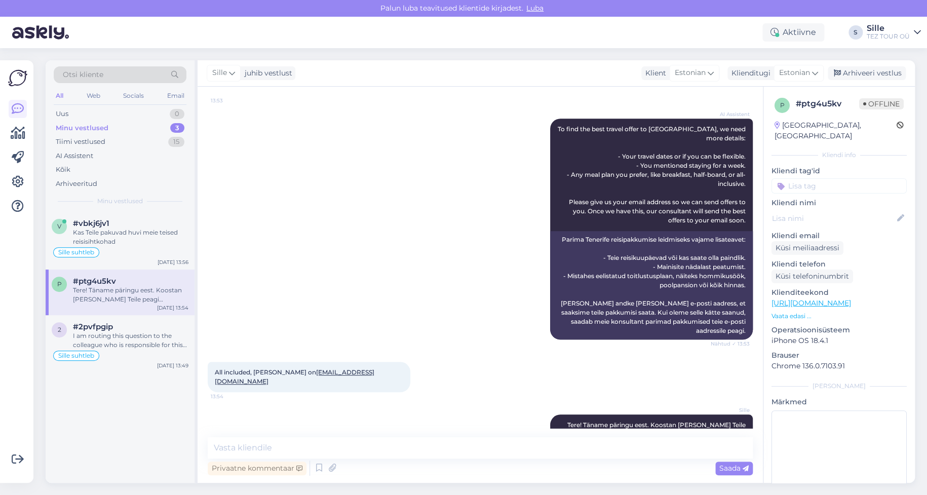
drag, startPoint x: 798, startPoint y: 172, endPoint x: 805, endPoint y: 183, distance: 13.6
click at [797, 178] on input at bounding box center [838, 185] width 135 height 15
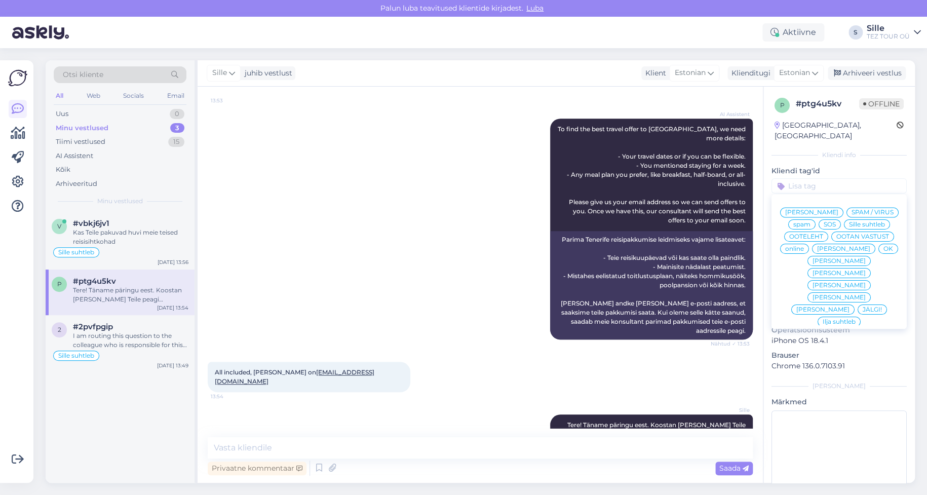
click at [849, 224] on span "Sille suhtleb" at bounding box center [867, 224] width 36 height 6
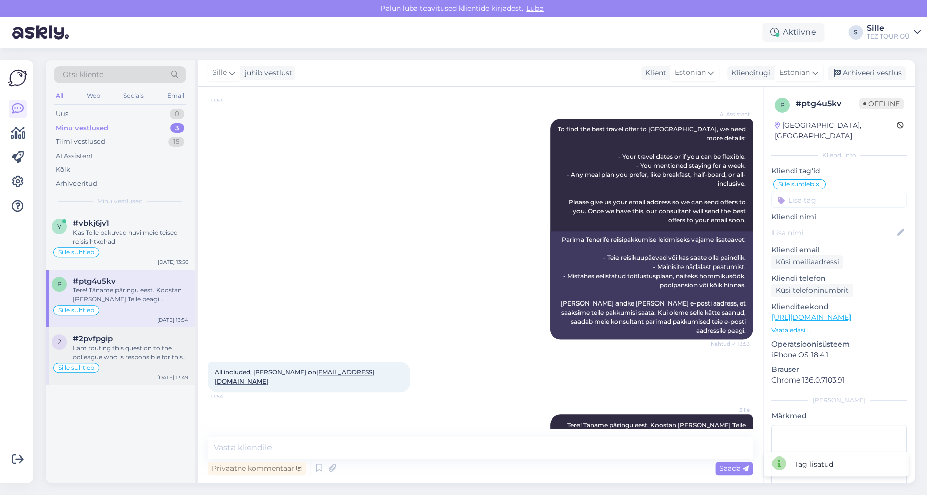
click at [128, 355] on div "I am routing this question to the colleague who is responsible for this topic. …" at bounding box center [130, 352] width 115 height 18
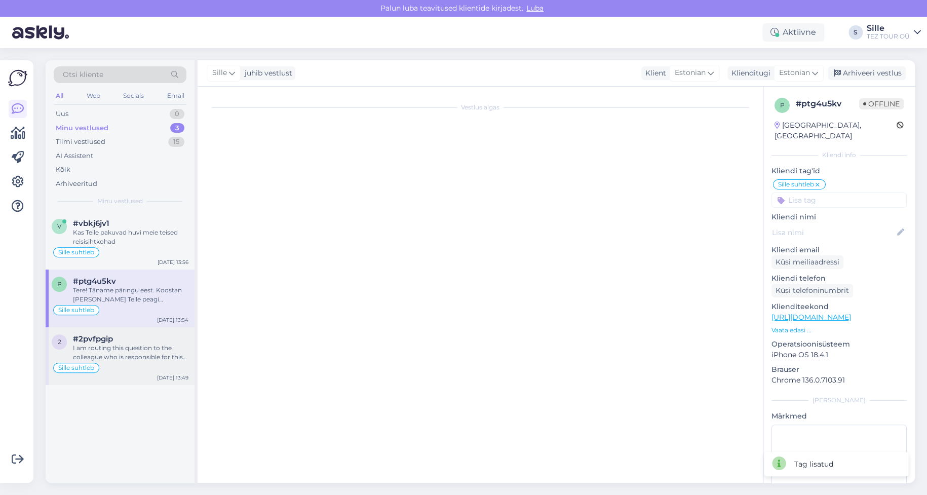
scroll to position [160, 0]
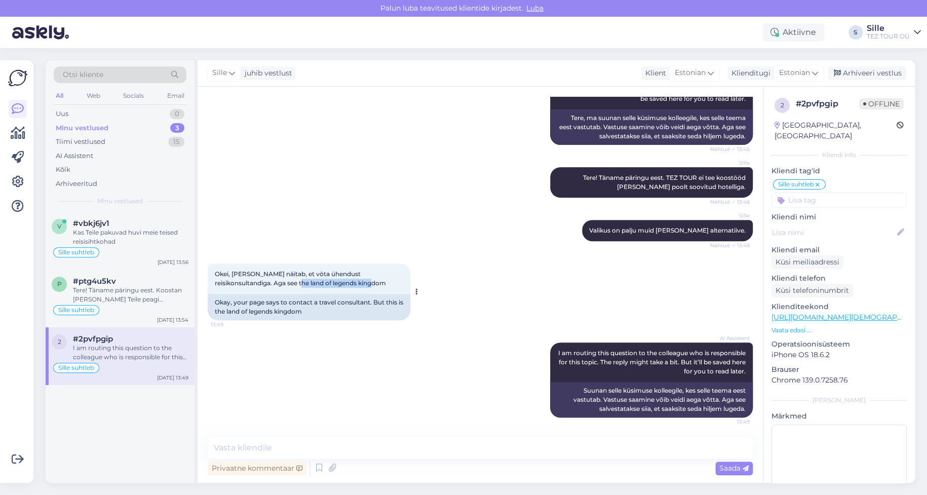
drag, startPoint x: 252, startPoint y: 281, endPoint x: 347, endPoint y: 282, distance: 95.2
click at [347, 282] on div "Okei, [PERSON_NAME] näitab, et vöta ühendust reisikonsultandiga. Aga see the la…" at bounding box center [309, 278] width 203 height 30
copy span "land of legends kingdom"
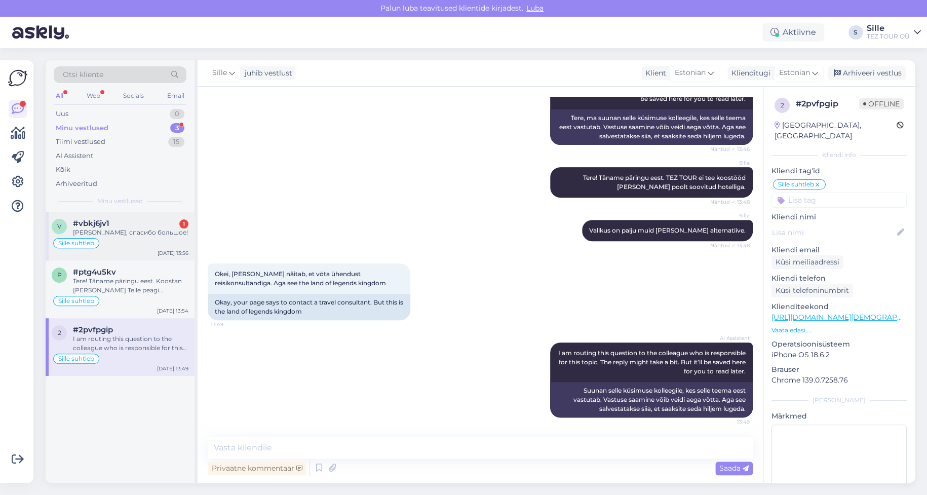
click at [97, 233] on div "[PERSON_NAME], спасибо большое!" at bounding box center [130, 232] width 115 height 9
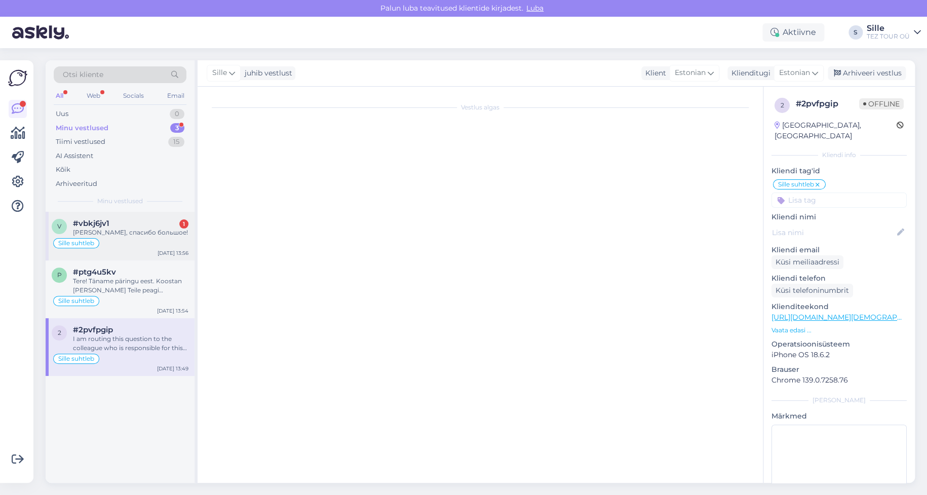
scroll to position [92, 0]
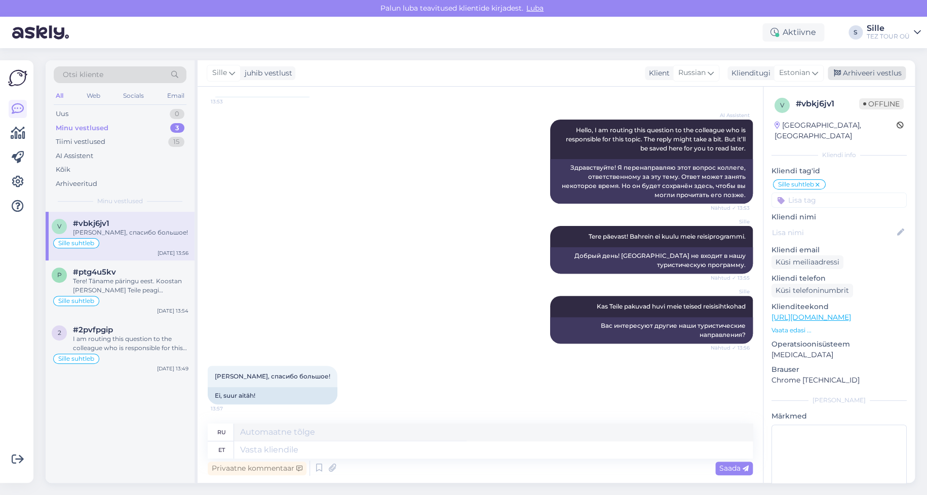
click at [859, 67] on div "Arhiveeri vestlus" at bounding box center [866, 73] width 78 height 14
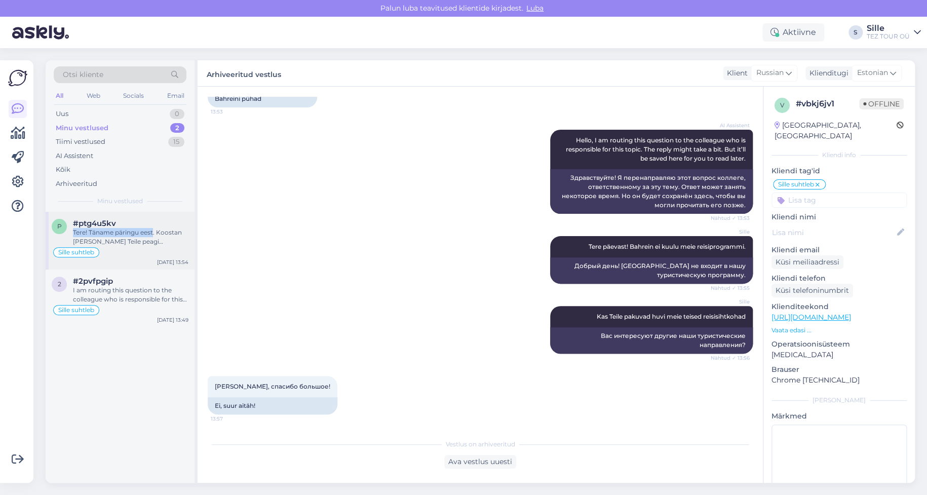
drag, startPoint x: 152, startPoint y: 228, endPoint x: 156, endPoint y: 233, distance: 6.2
click at [152, 227] on div "#ptg4u5kv Tere! Täname päringu eest. Koostan [PERSON_NAME] Teile peagi pakkumis…" at bounding box center [130, 232] width 115 height 27
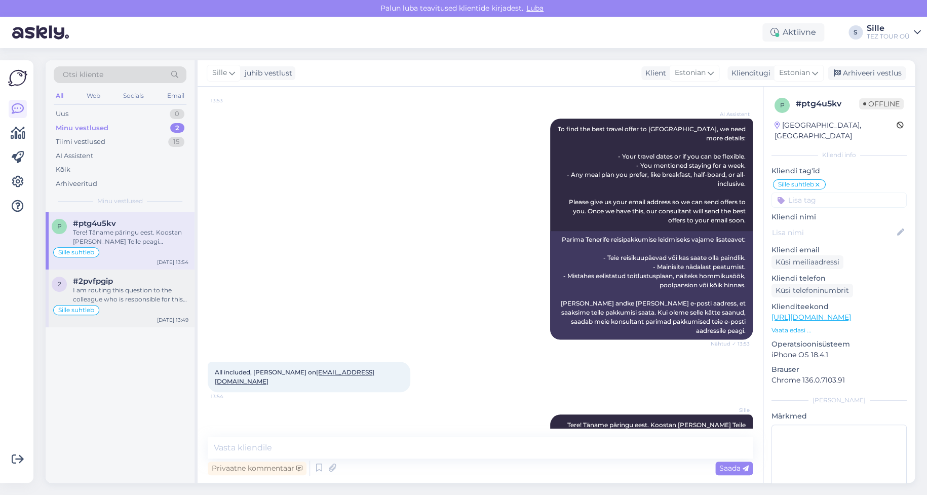
click at [121, 302] on div "I am routing this question to the colleague who is responsible for this topic. …" at bounding box center [130, 295] width 115 height 18
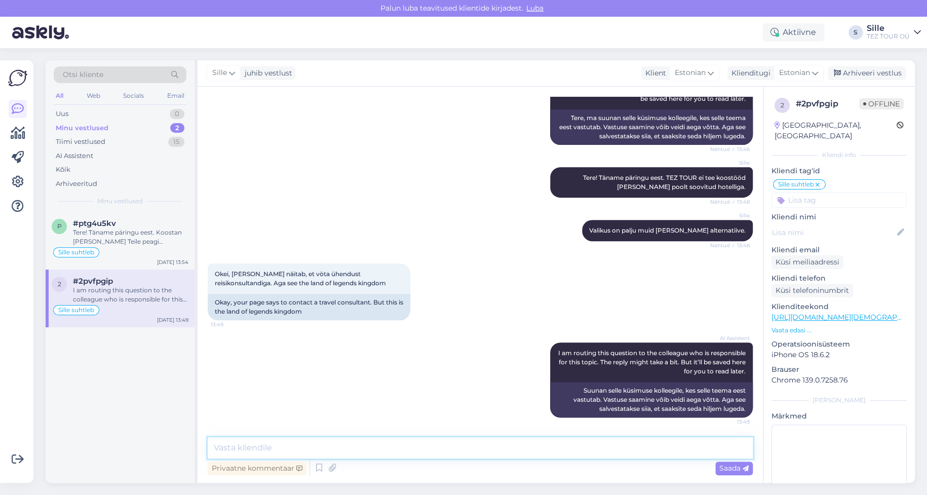
click at [243, 445] on textarea at bounding box center [480, 447] width 545 height 21
type textarea "Meil on pakkumised RIXOS keti hotellidele - The land of legends"
click at [735, 464] on span "Saada" at bounding box center [733, 467] width 29 height 9
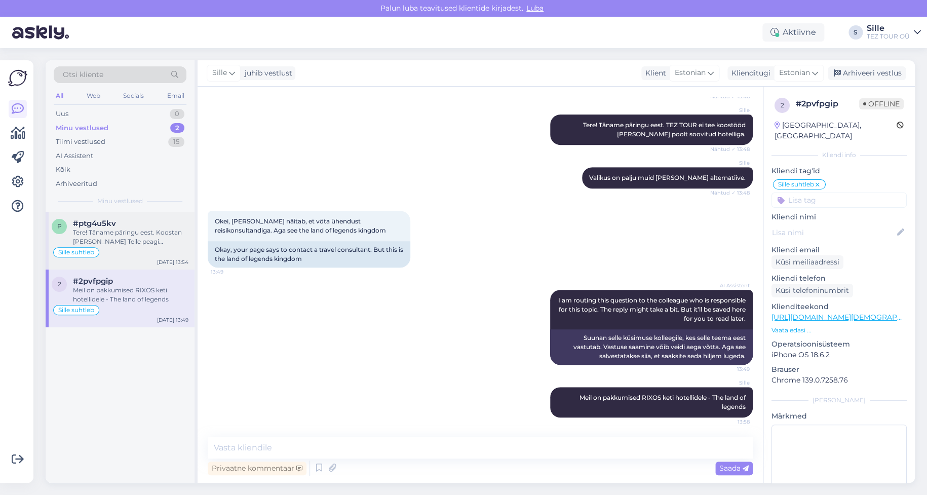
click at [120, 259] on div "p #ptg4u5kv Tere! Täname päringu eest. Koostan [PERSON_NAME] Teile peagi pakkum…" at bounding box center [120, 241] width 149 height 58
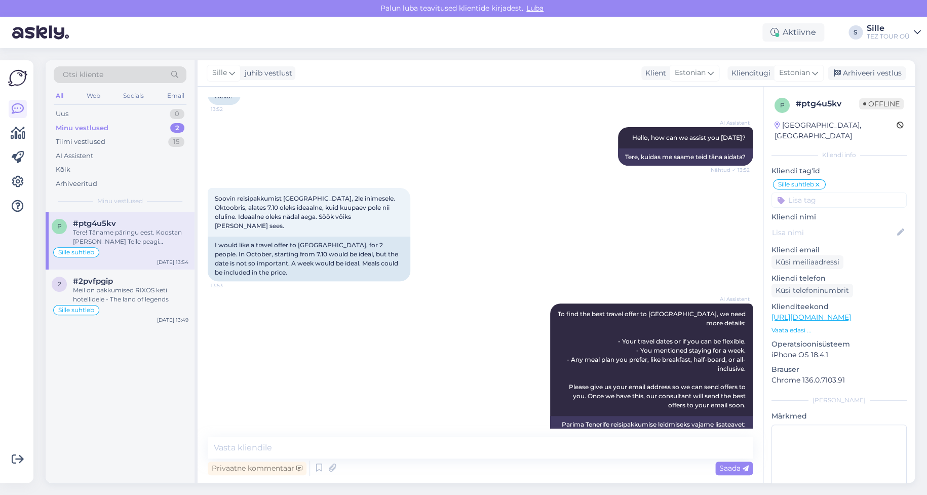
scroll to position [0, 0]
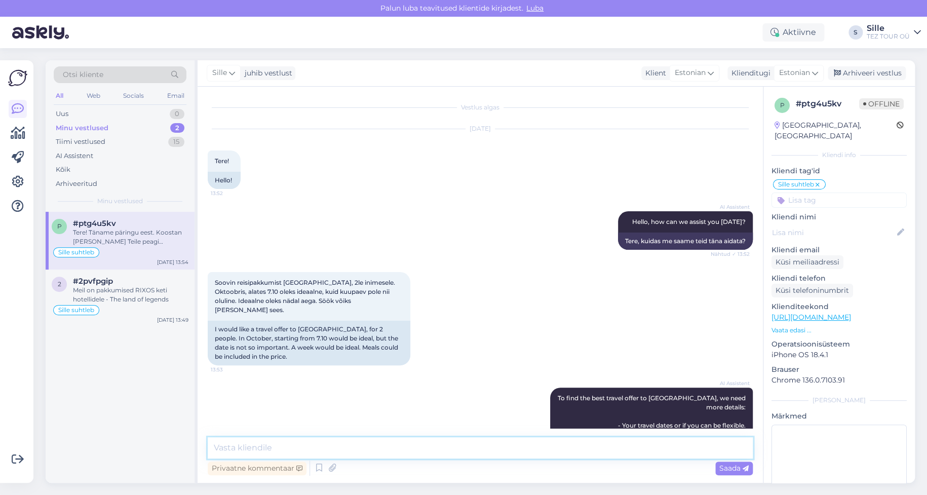
click at [429, 455] on textarea at bounding box center [480, 447] width 545 height 21
